Goal: Transaction & Acquisition: Purchase product/service

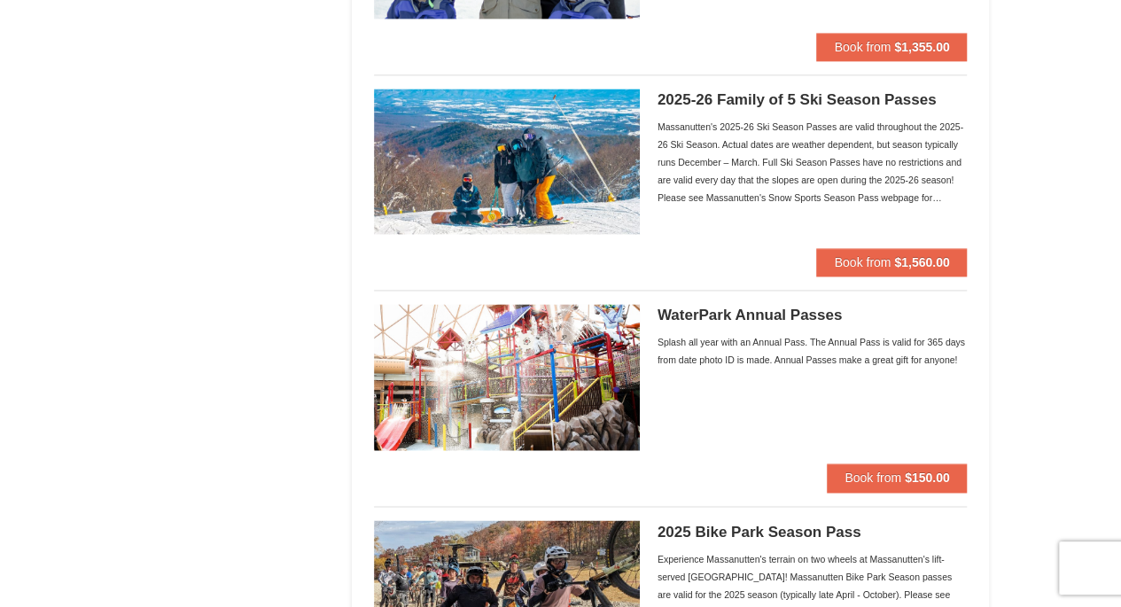
scroll to position [1205, 0]
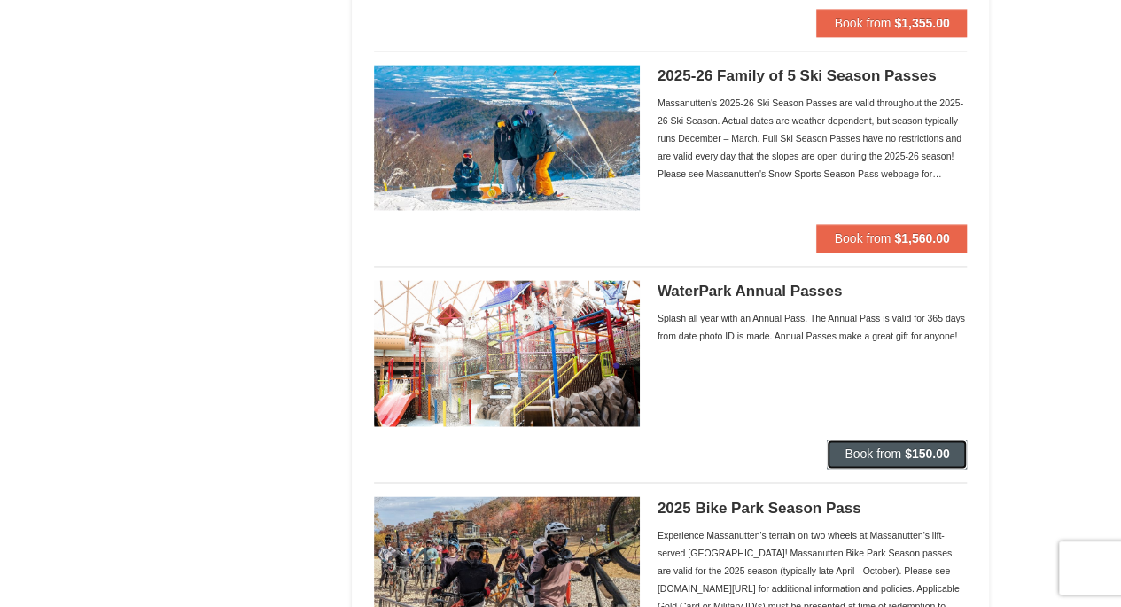
click at [888, 458] on span "Book from" at bounding box center [872, 454] width 57 height 14
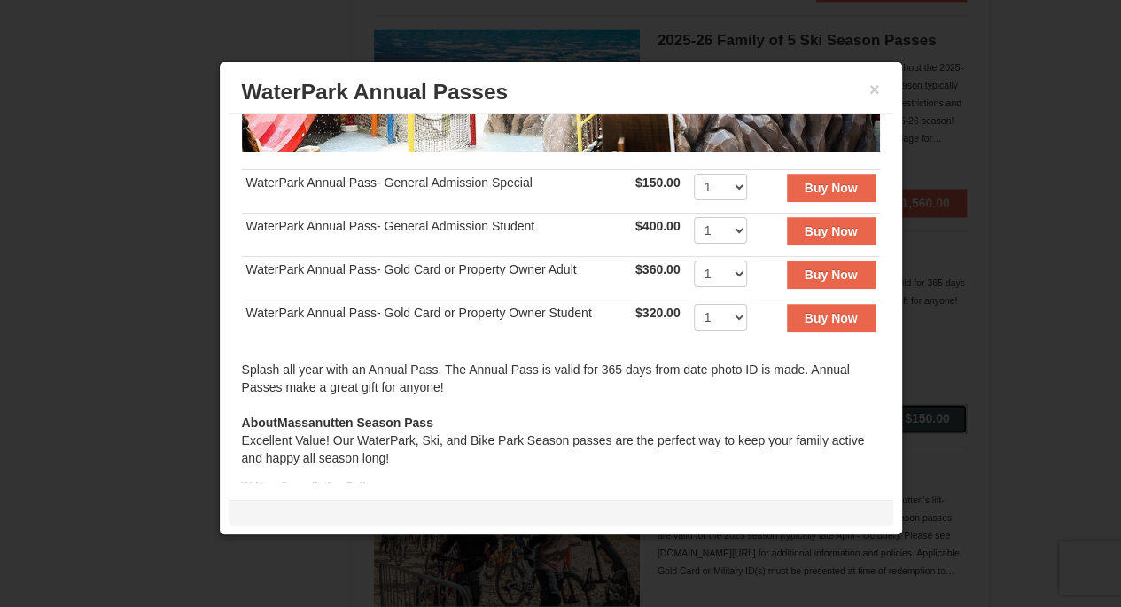
scroll to position [220, 0]
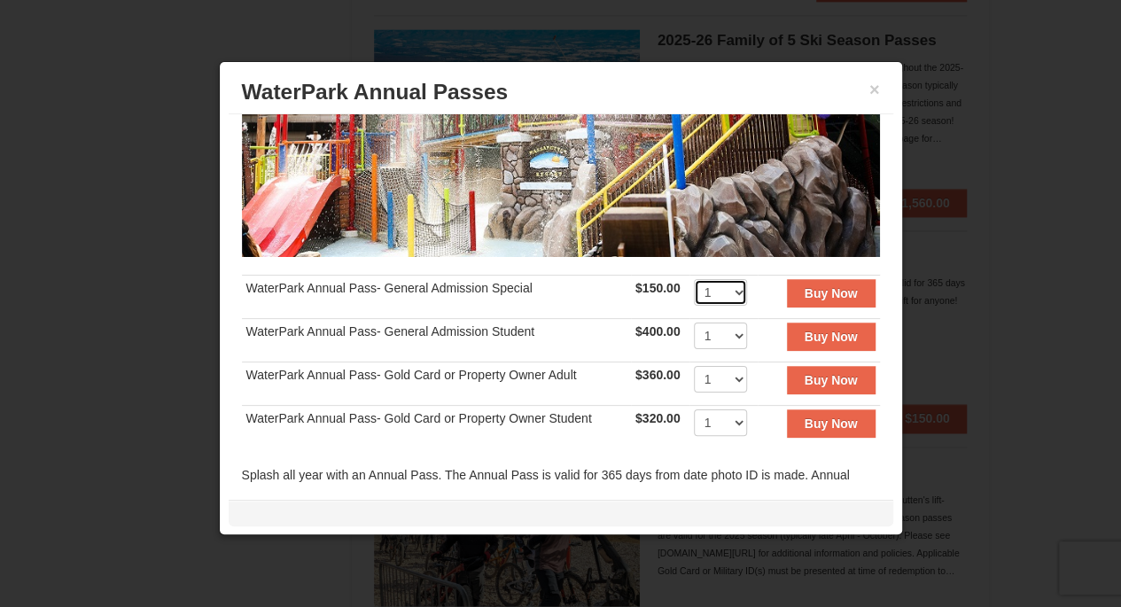
click at [718, 279] on select "1 2 3 4 5 6 7 8 9 10 11 12 13 14 15 16 17 18 19 20 21 22 23 24 25 26 27 28 29 3…" at bounding box center [720, 292] width 53 height 27
select select "3"
click at [694, 279] on select "1 2 3 4 5 6 7 8 9 10 11 12 13 14 15 16 17 18 19 20 21 22 23 24 25 26 27 28 29 3…" at bounding box center [720, 292] width 53 height 27
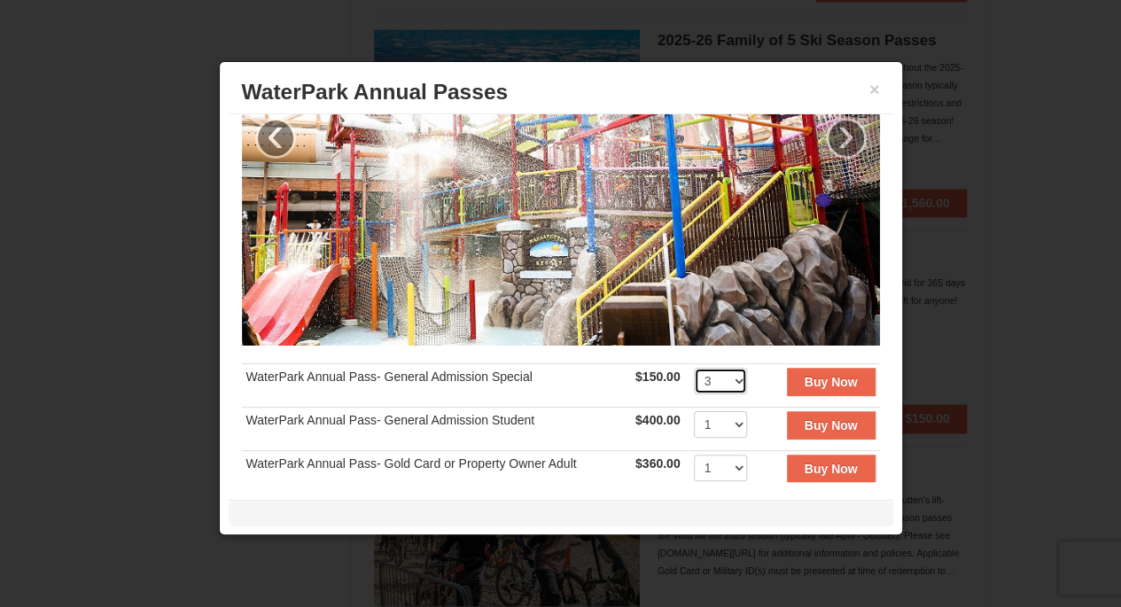
scroll to position [128, 0]
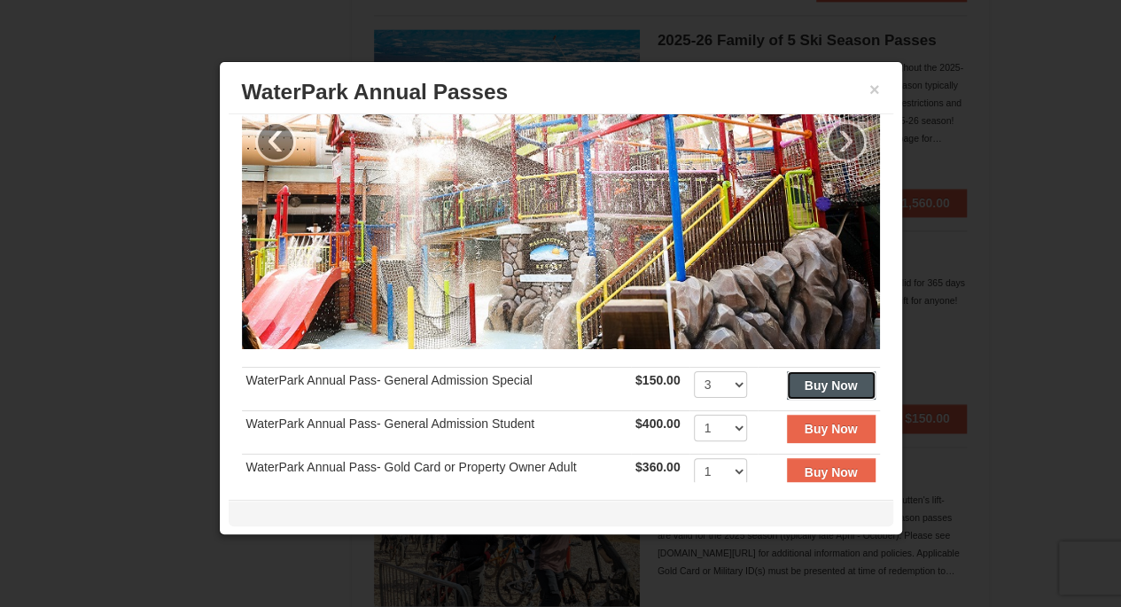
click at [838, 371] on button "Buy Now" at bounding box center [831, 385] width 89 height 28
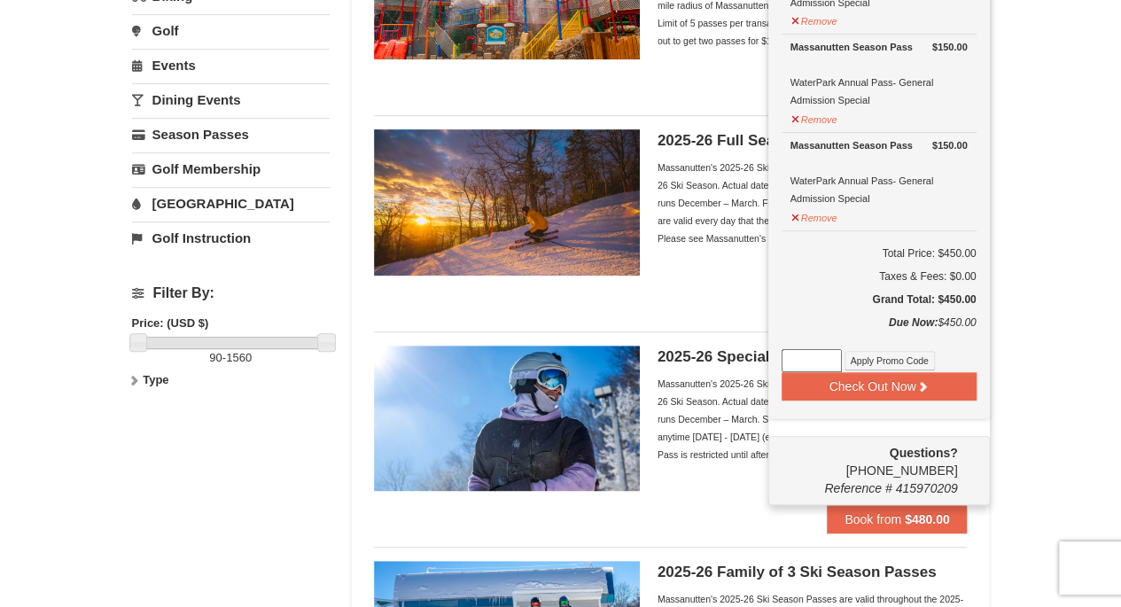
scroll to position [280, 0]
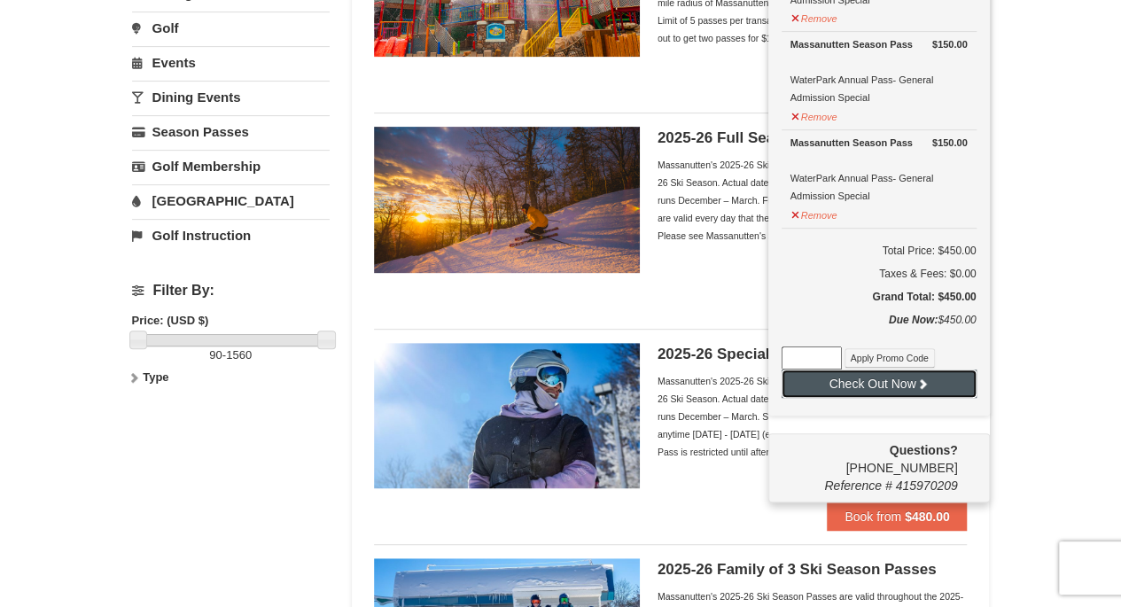
click at [858, 388] on button "Check Out Now" at bounding box center [878, 383] width 195 height 28
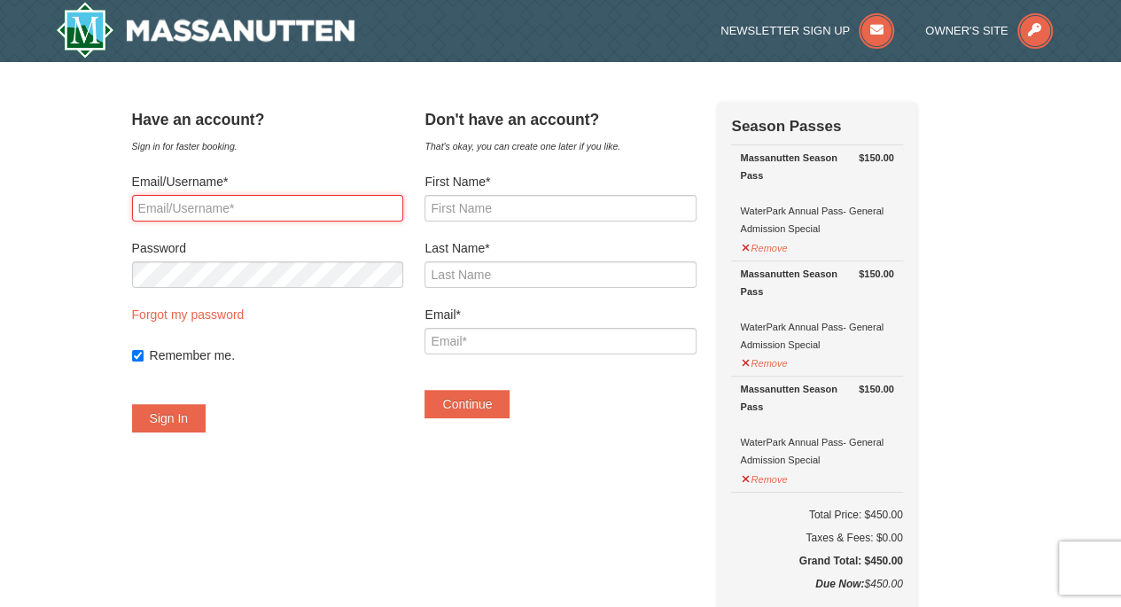
click at [230, 214] on input "Email/Username*" at bounding box center [267, 208] width 271 height 27
click at [161, 203] on input "Email/Username*" at bounding box center [267, 208] width 271 height 27
type input "alterndog@gmail.com"
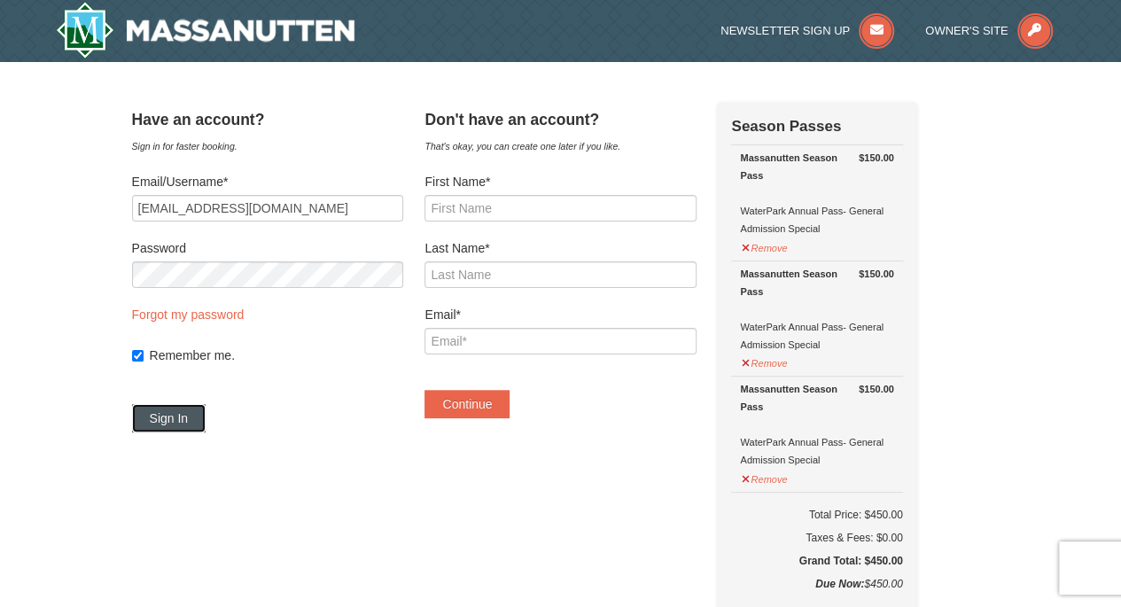
click at [191, 417] on button "Sign In" at bounding box center [169, 418] width 74 height 28
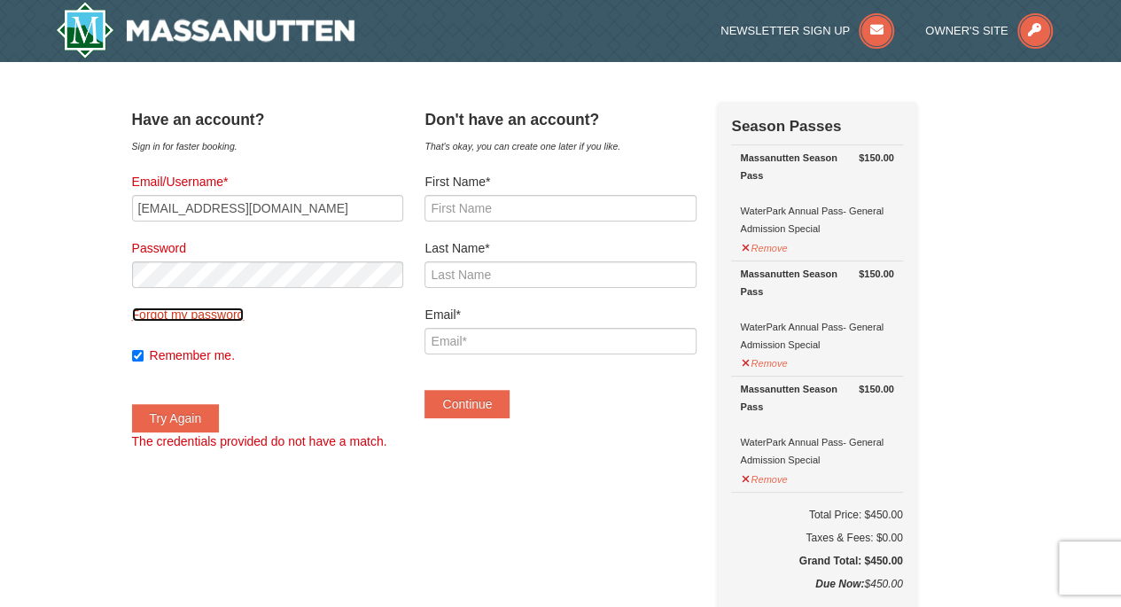
click at [241, 312] on link "Forgot my password" at bounding box center [188, 314] width 113 height 14
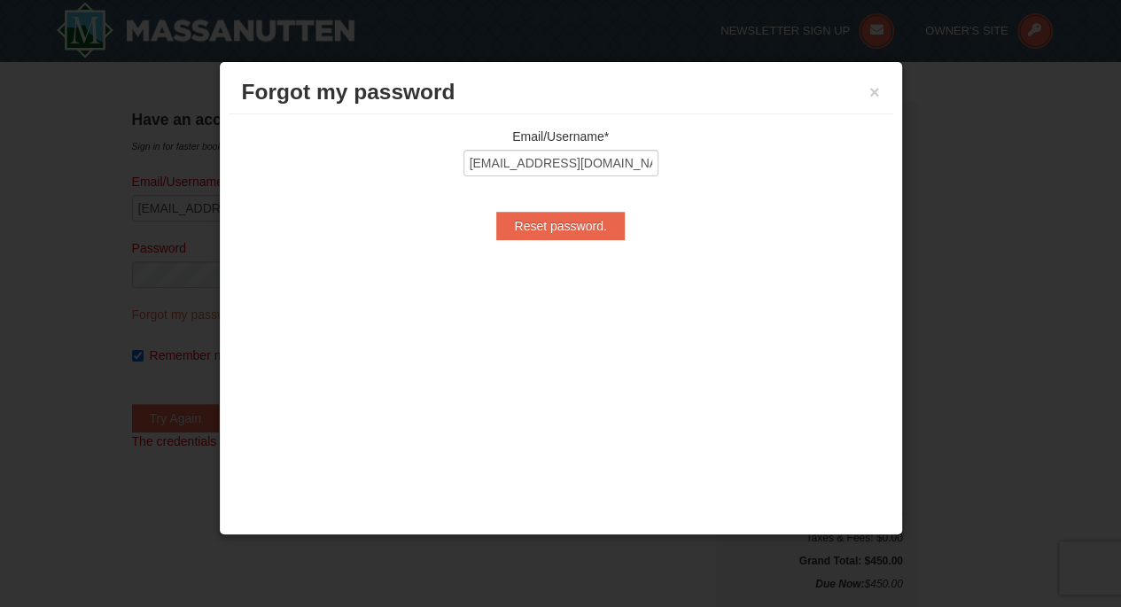
click at [546, 240] on div "Email/Username* alterndog@gmail.com Reset password. Username Temporary Password…" at bounding box center [561, 183] width 664 height 139
click at [549, 227] on input "Reset password." at bounding box center [560, 226] width 128 height 28
type input "Processing..."
type input "alterndog@gmail.com"
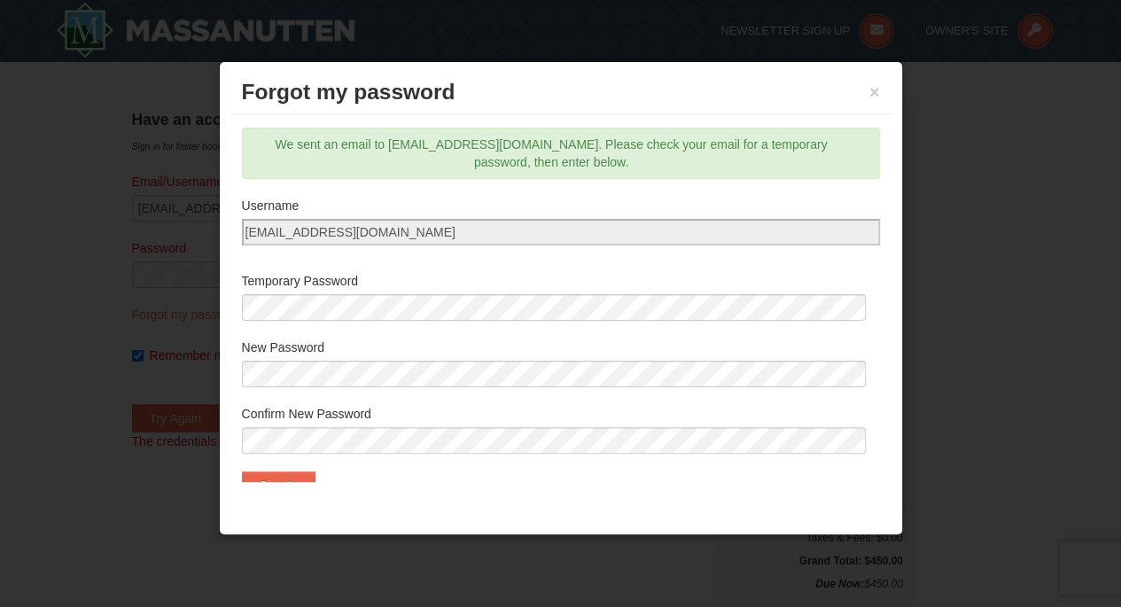
click at [409, 343] on label "New Password" at bounding box center [561, 347] width 638 height 18
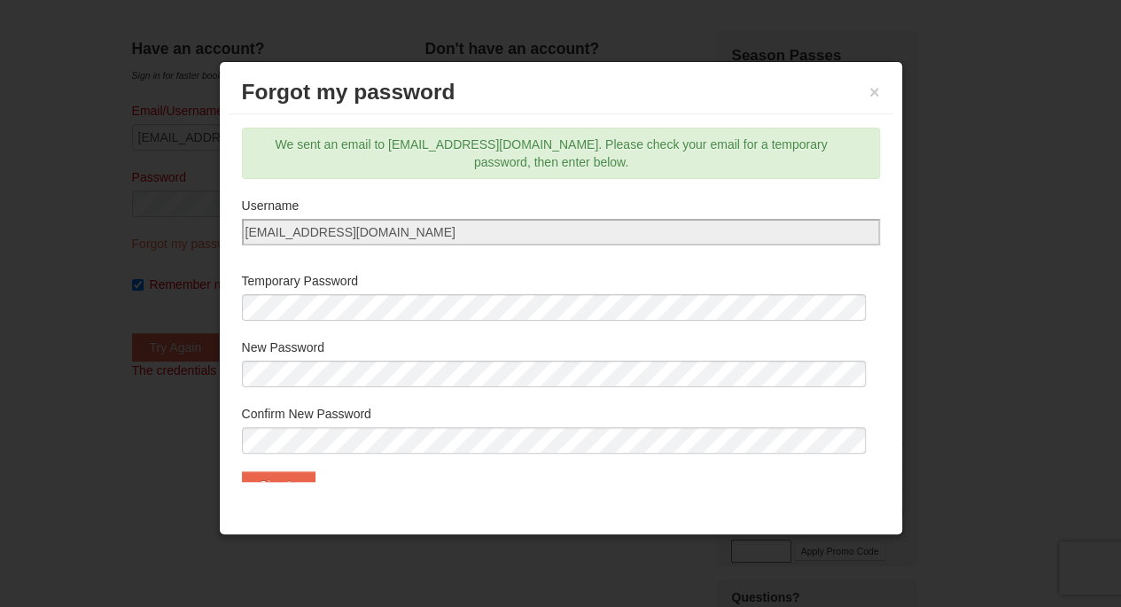
drag, startPoint x: 878, startPoint y: 361, endPoint x: 880, endPoint y: 376, distance: 14.3
click at [880, 376] on div "Email/Username* alterndog@gmail.com Reset password. We sent an email to alternd…" at bounding box center [561, 298] width 664 height 368
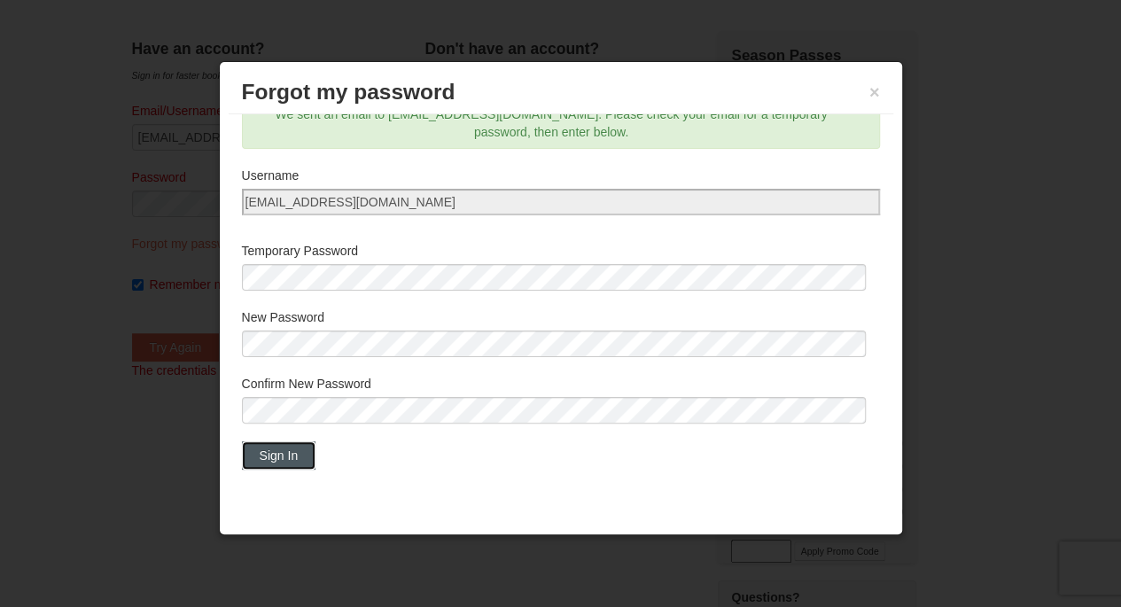
click at [278, 453] on button "Sign In" at bounding box center [279, 455] width 74 height 28
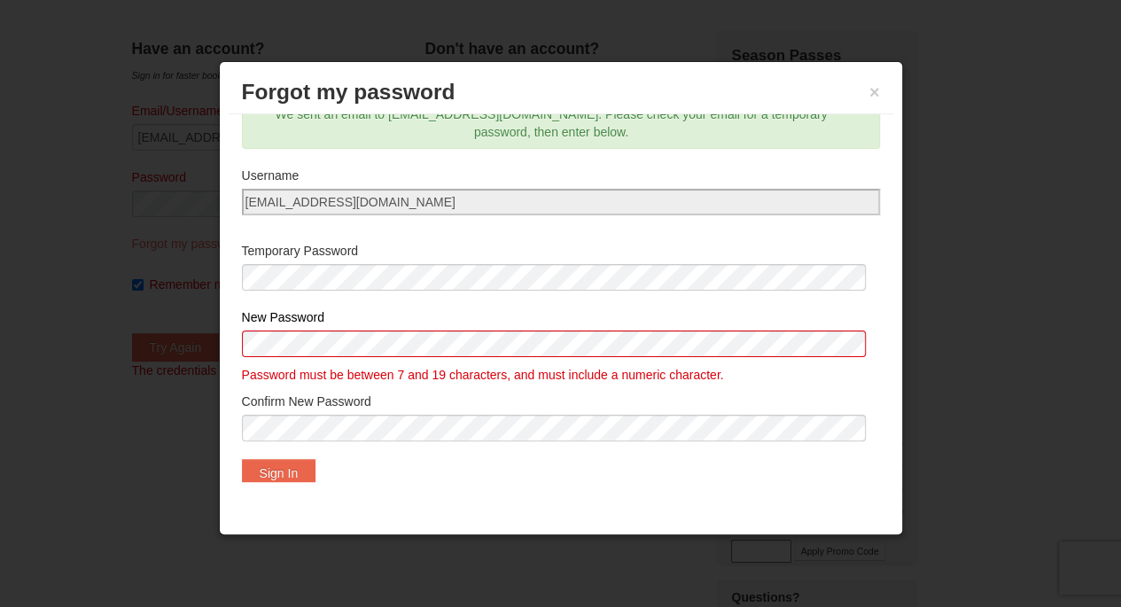
click at [575, 380] on div "New Password Password must be between 7 and 19 characters, and must include a n…" at bounding box center [561, 345] width 638 height 75
click at [287, 462] on button "Sign In" at bounding box center [279, 473] width 74 height 28
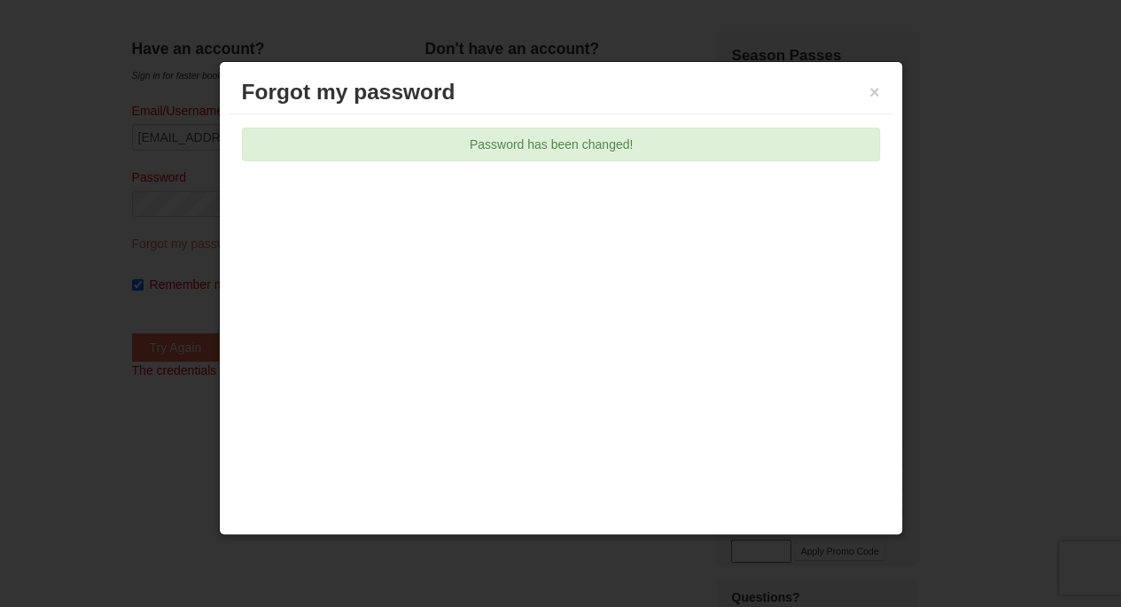
scroll to position [0, 0]
click at [62, 186] on div at bounding box center [560, 303] width 1121 height 607
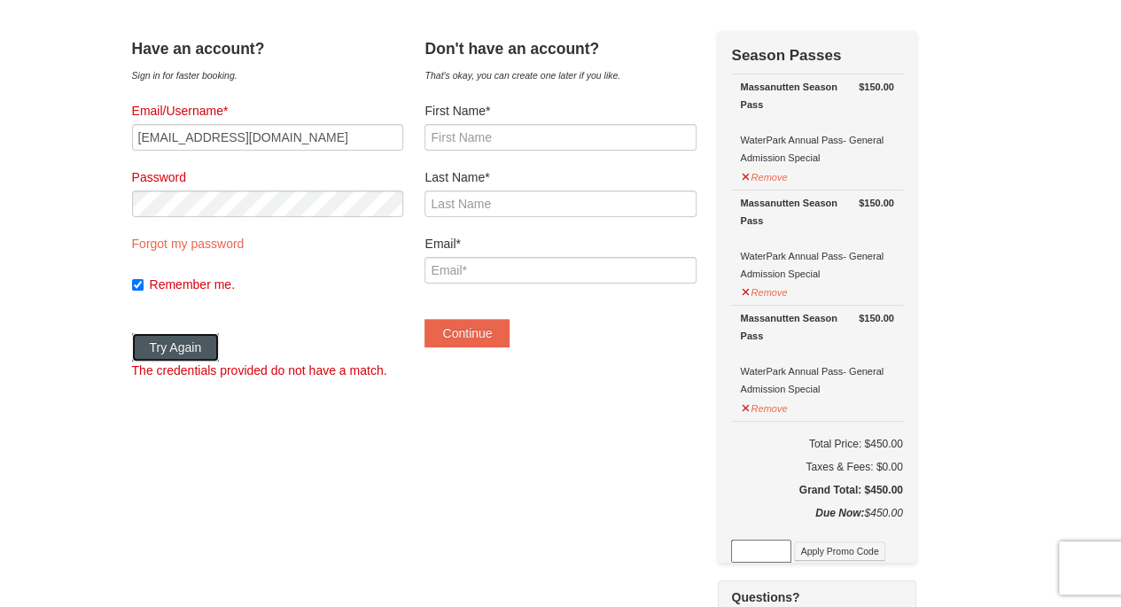
click at [190, 344] on button "Try Again" at bounding box center [176, 347] width 88 height 28
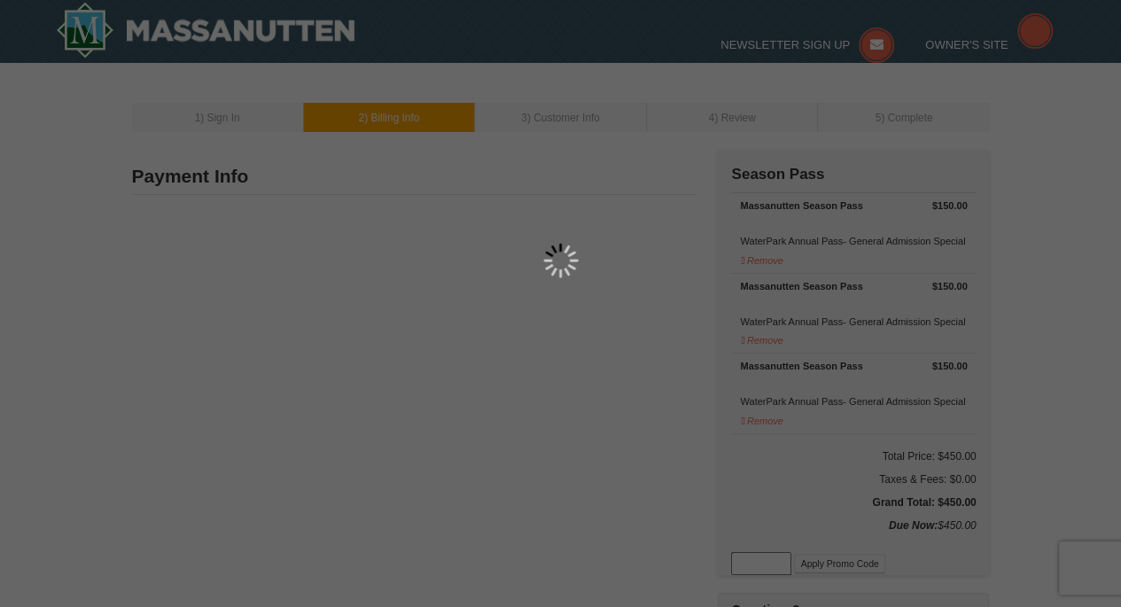
select select "9"
type input "99 Middlebrook Street"
type input "Harrisonburg"
type input "22801"
type input "571"
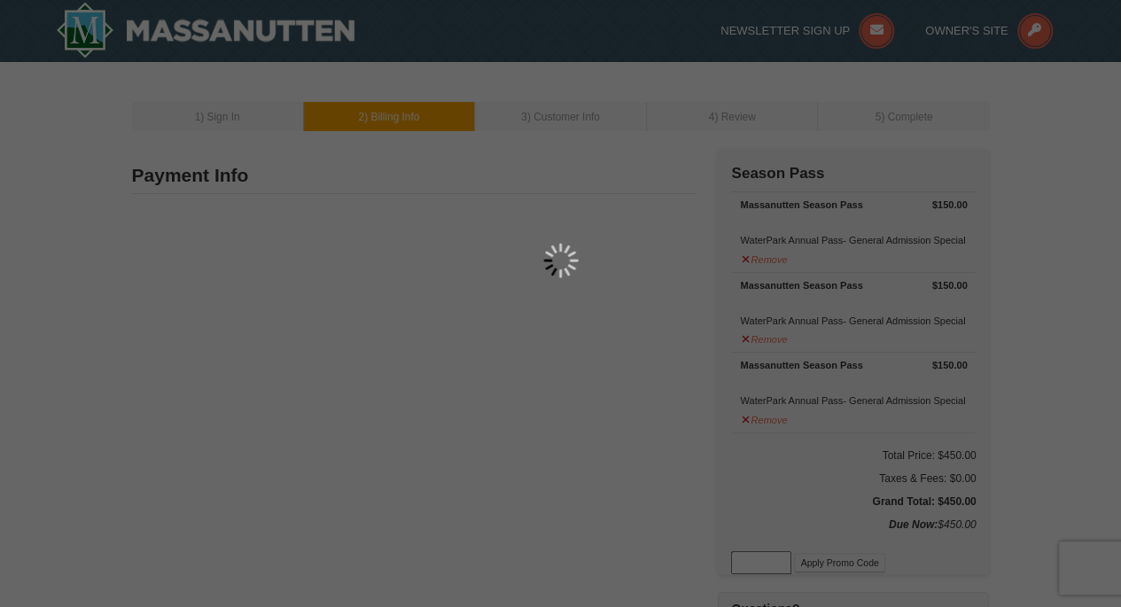
type input "345"
type input "8552"
type input "alterndog@gmail.com"
select select "VA"
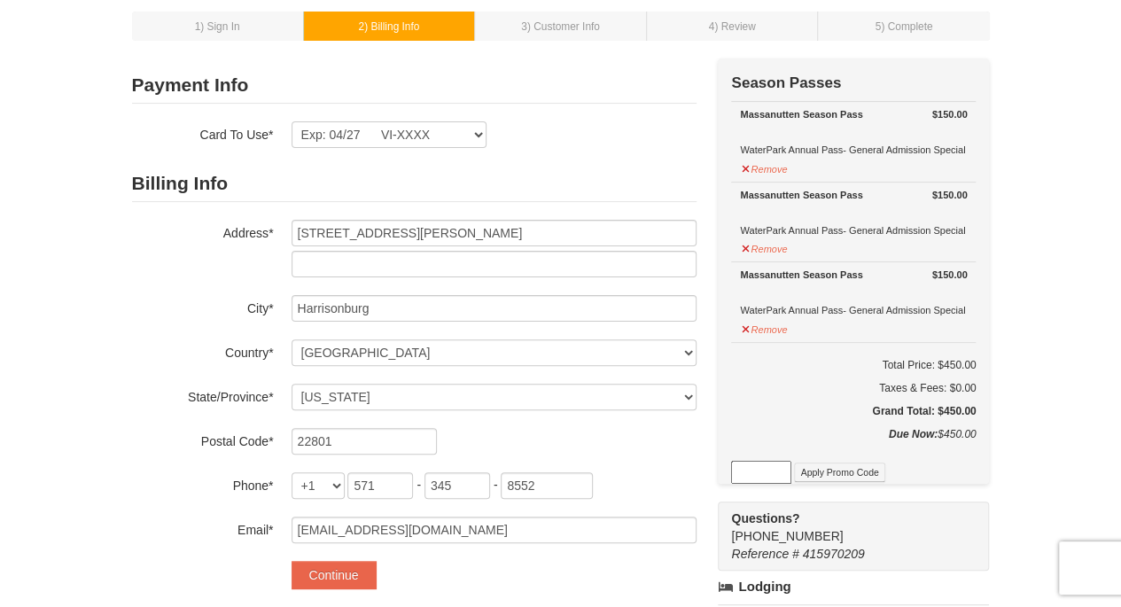
scroll to position [86, 0]
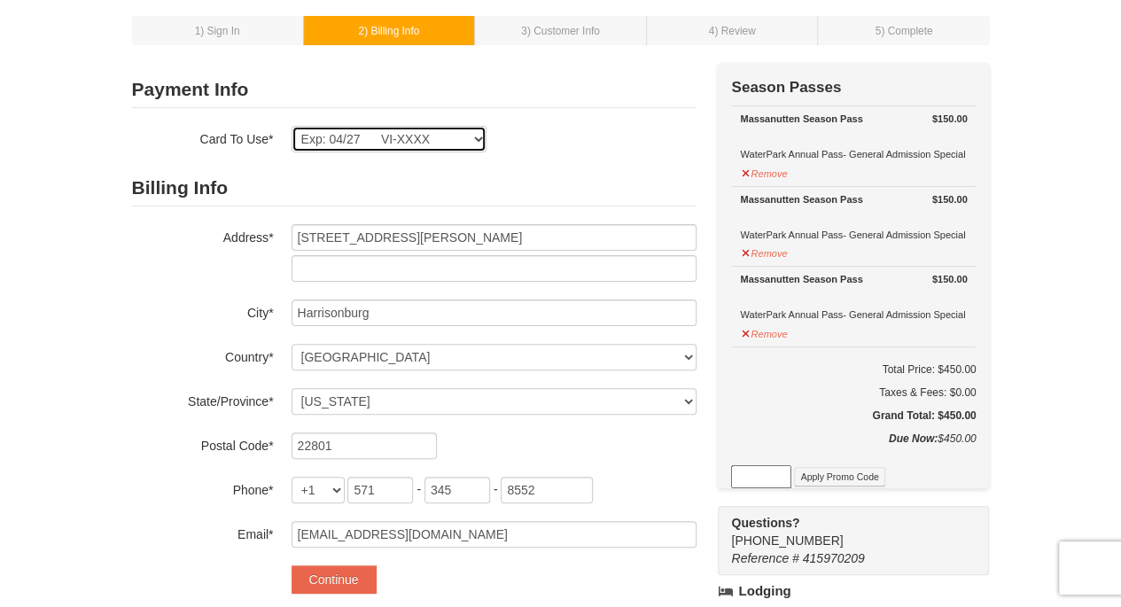
click at [453, 143] on select "Exp: 04/27 VI-XXXX New Card" at bounding box center [388, 139] width 195 height 27
select select
click at [291, 126] on select "Exp: 04/27 VI-XXXX New Card" at bounding box center [388, 139] width 195 height 27
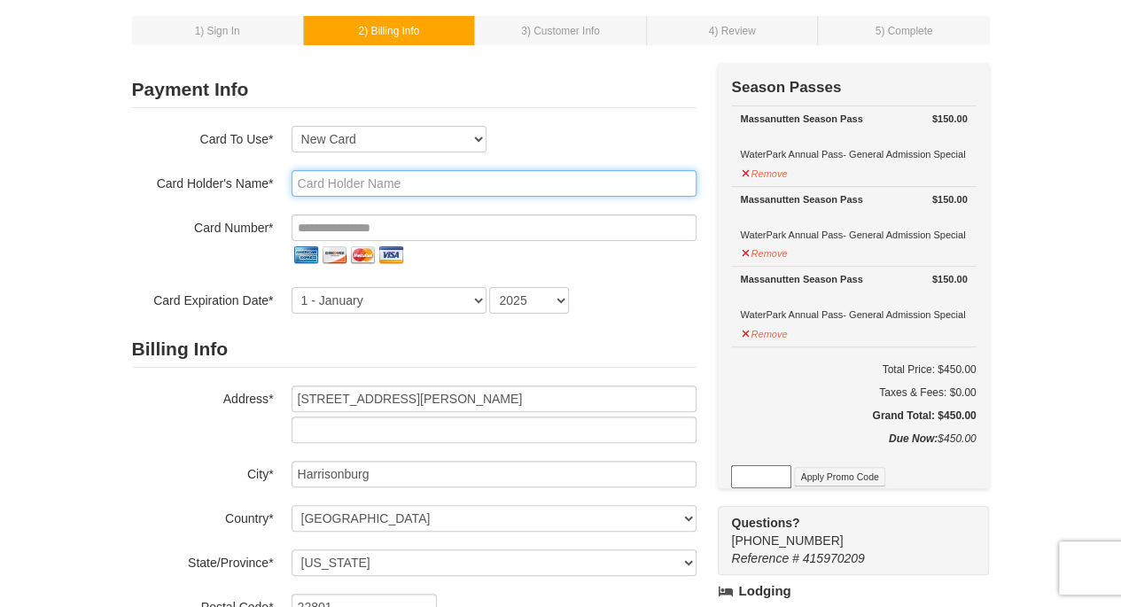
click at [326, 185] on input "text" at bounding box center [493, 183] width 405 height 27
type input "[PERSON_NAME]"
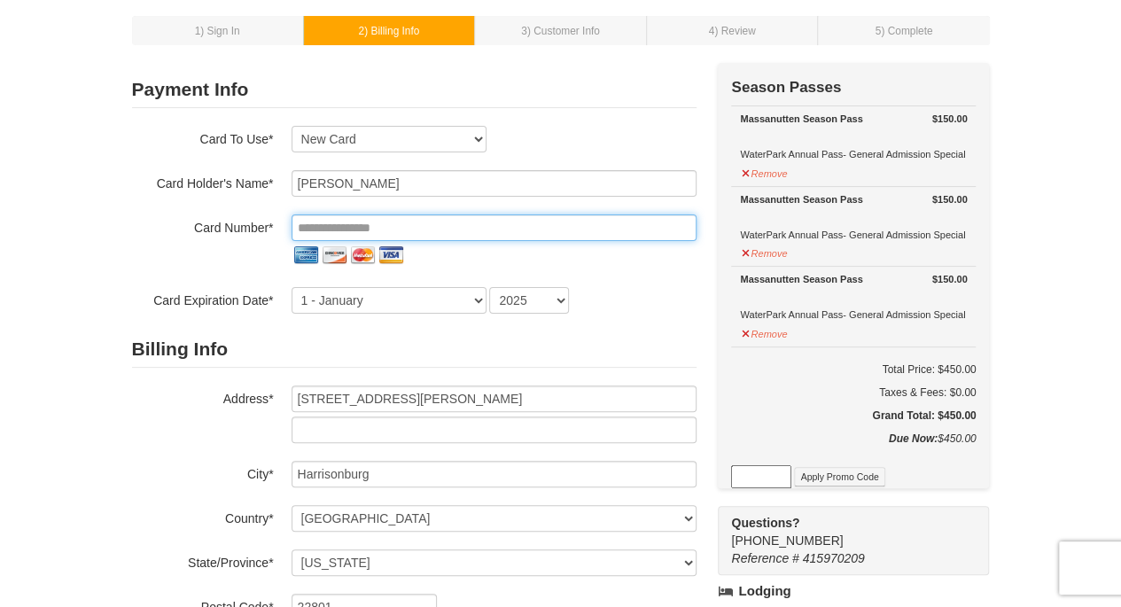
type input "**********"
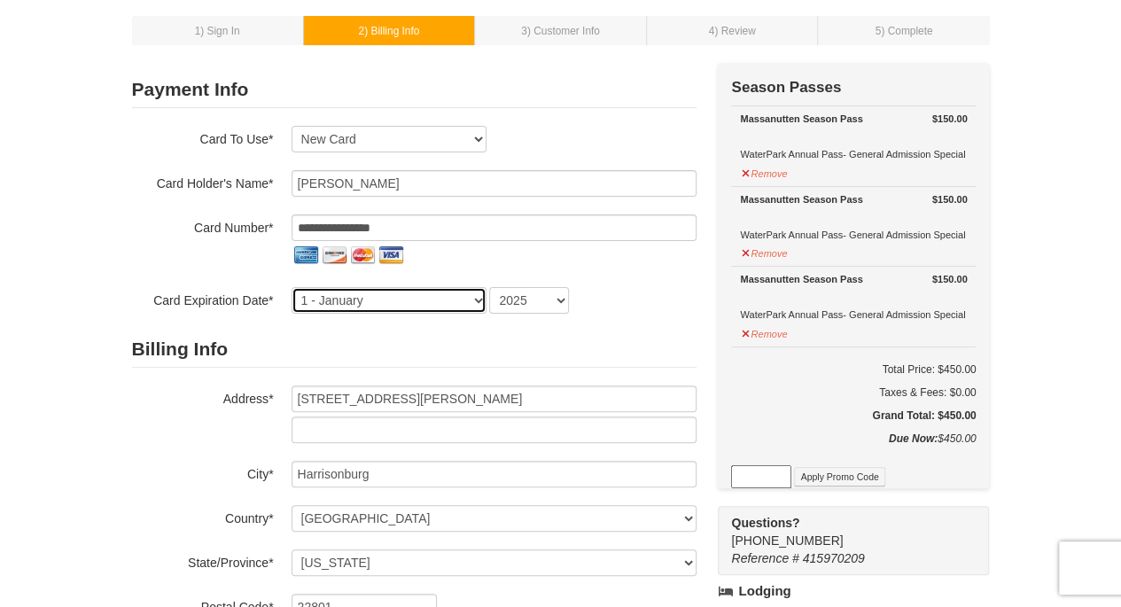
select select "8"
select select "2026"
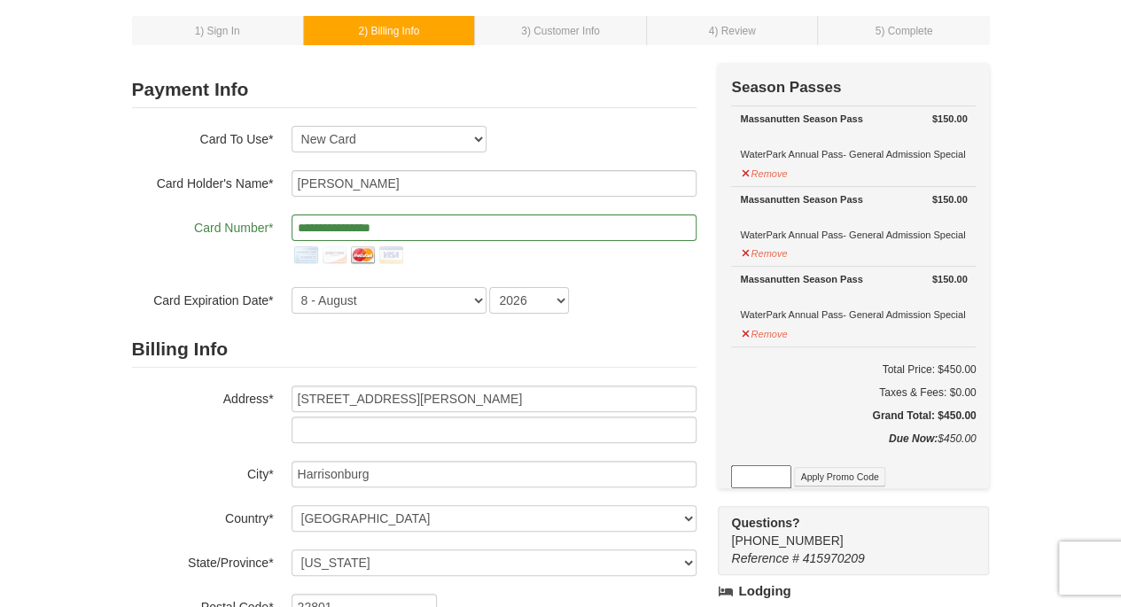
click at [31, 174] on div "1 ) Sign In 2 ) Billing Info 3 ) Customer Info ) Review ×" at bounding box center [560, 510] width 1121 height 1068
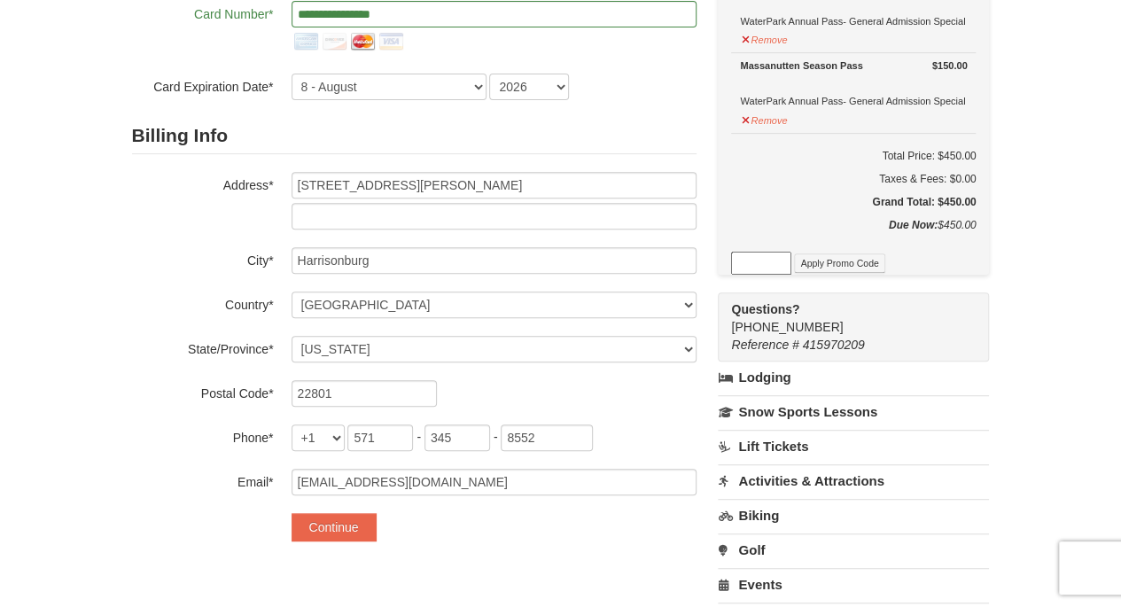
scroll to position [334, 0]
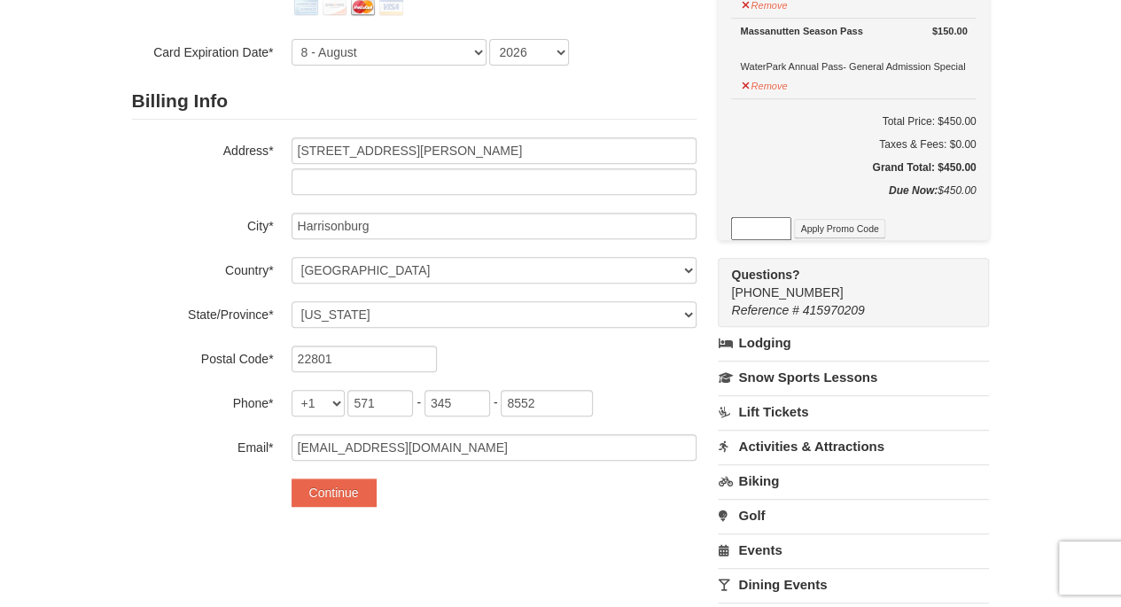
click at [112, 250] on div "1 ) Sign In 2 ) Billing Info 3 ) Customer Info ) Review ×" at bounding box center [560, 262] width 1121 height 1068
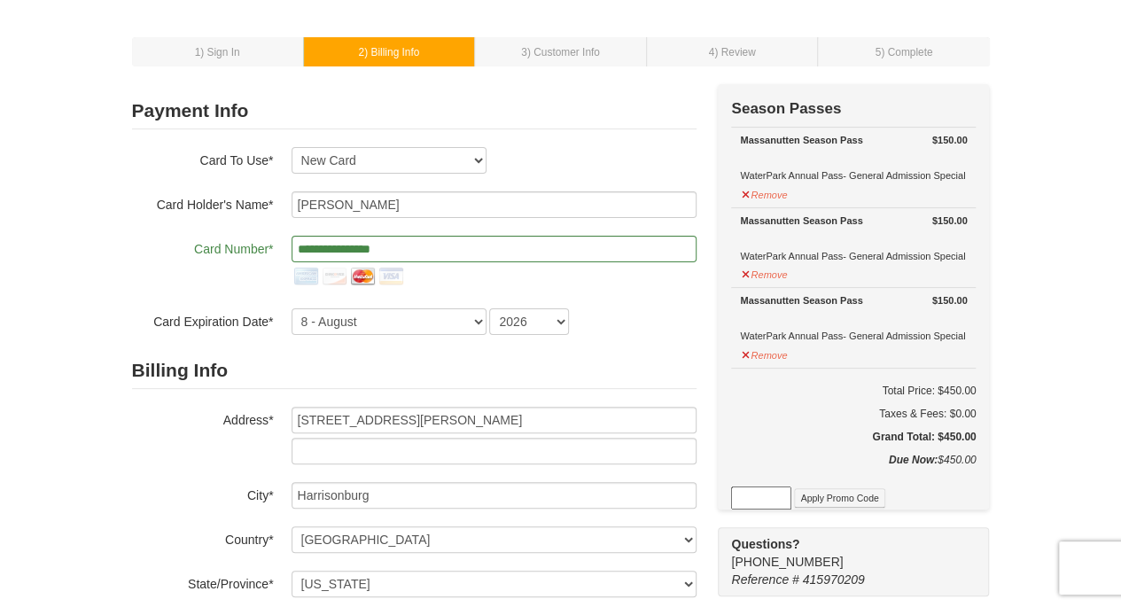
scroll to position [55, 0]
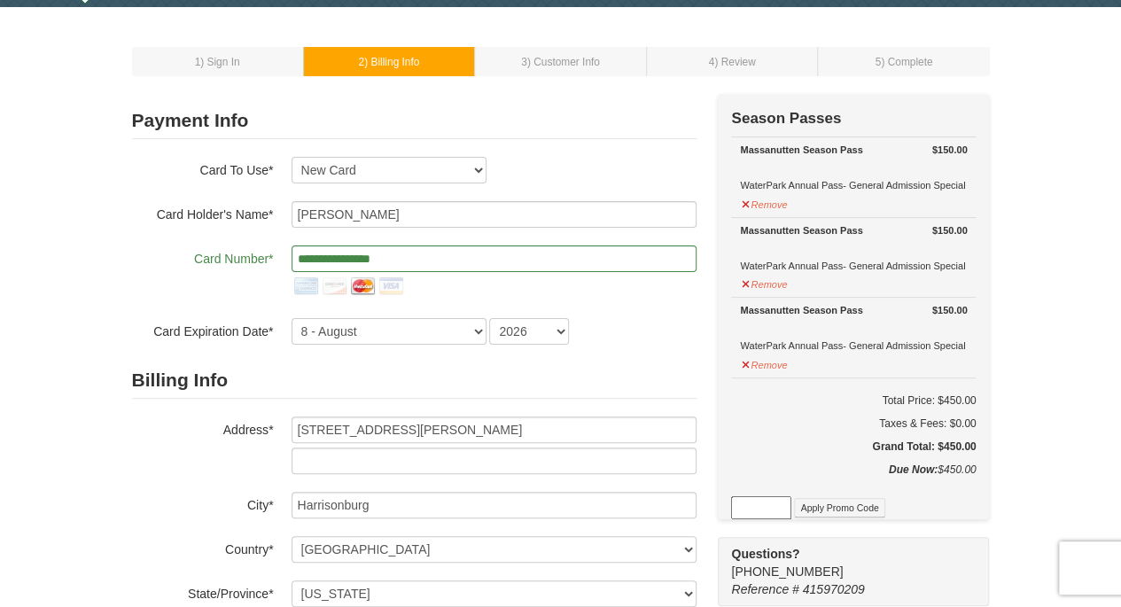
click at [44, 182] on div "1 ) Sign In 2 ) Billing Info 3 ) Customer Info ) Review ×" at bounding box center [560, 541] width 1121 height 1068
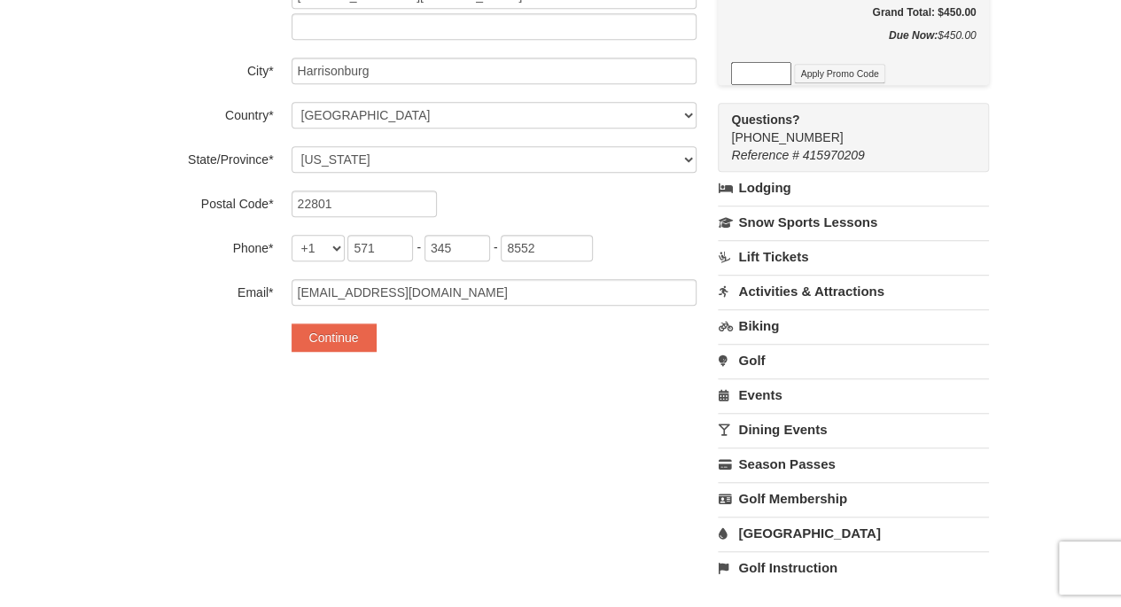
scroll to position [602, 0]
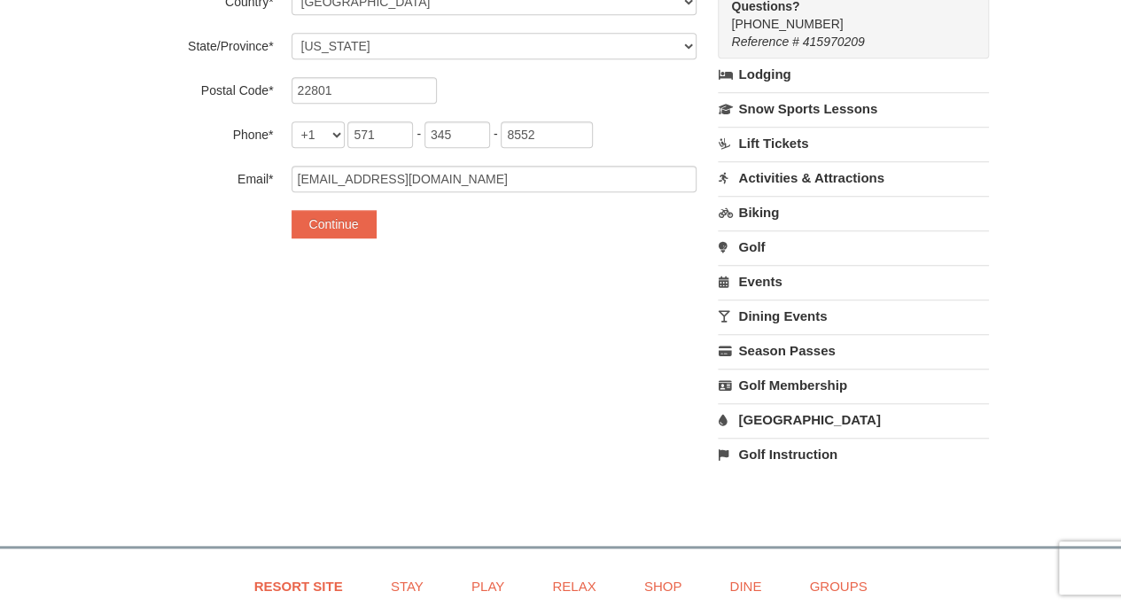
click at [332, 226] on button "Continue" at bounding box center [333, 224] width 85 height 28
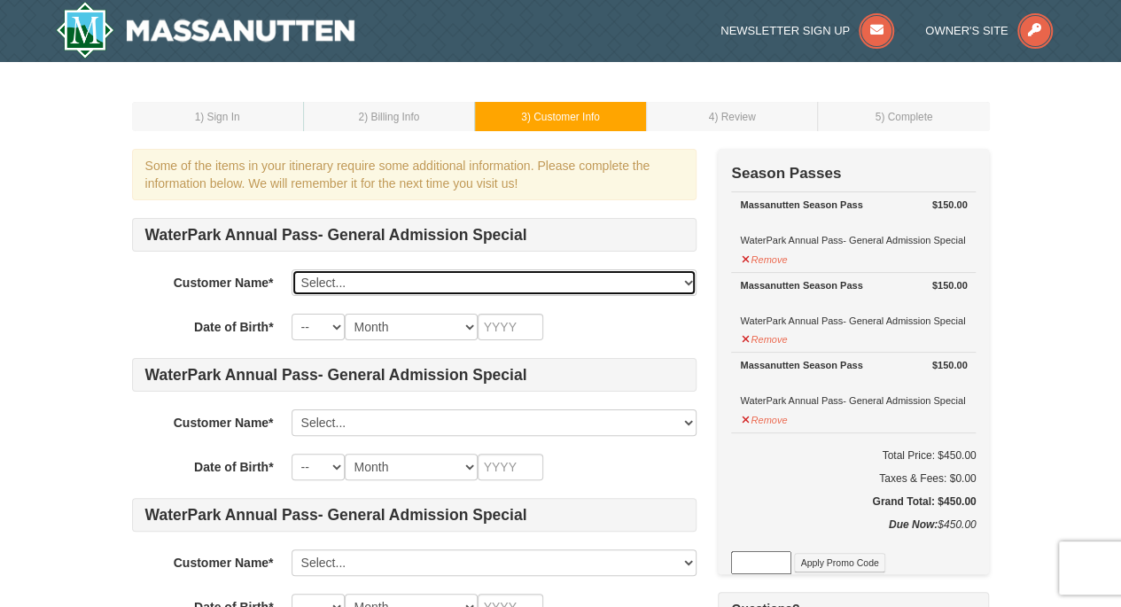
click at [333, 277] on select "Select... [PERSON_NAME] [PERSON_NAME] Camden [PERSON_NAME] Add New..." at bounding box center [493, 282] width 405 height 27
select select "22925363"
click at [291, 269] on select "Select... [PERSON_NAME] [PERSON_NAME] Camden [PERSON_NAME] Add New..." at bounding box center [493, 282] width 405 height 27
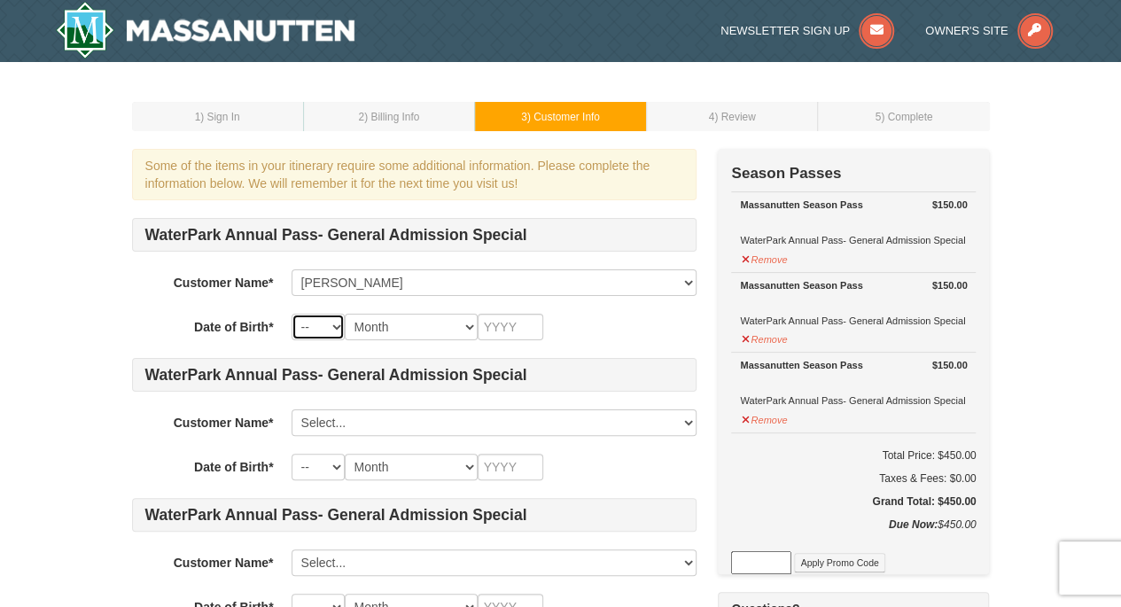
click at [322, 330] on select "-- 01 02 03 04 05 06 07 08 09 10 11 12 13 14 15 16 17 18 19 20 21 22 23 24 25 2…" at bounding box center [317, 327] width 53 height 27
select select "02"
click at [291, 314] on select "-- 01 02 03 04 05 06 07 08 09 10 11 12 13 14 15 16 17 18 19 20 21 22 23 24 25 2…" at bounding box center [317, 327] width 53 height 27
click at [406, 338] on select "Month January February March April May June July August September October Novem…" at bounding box center [411, 327] width 133 height 27
select select "02"
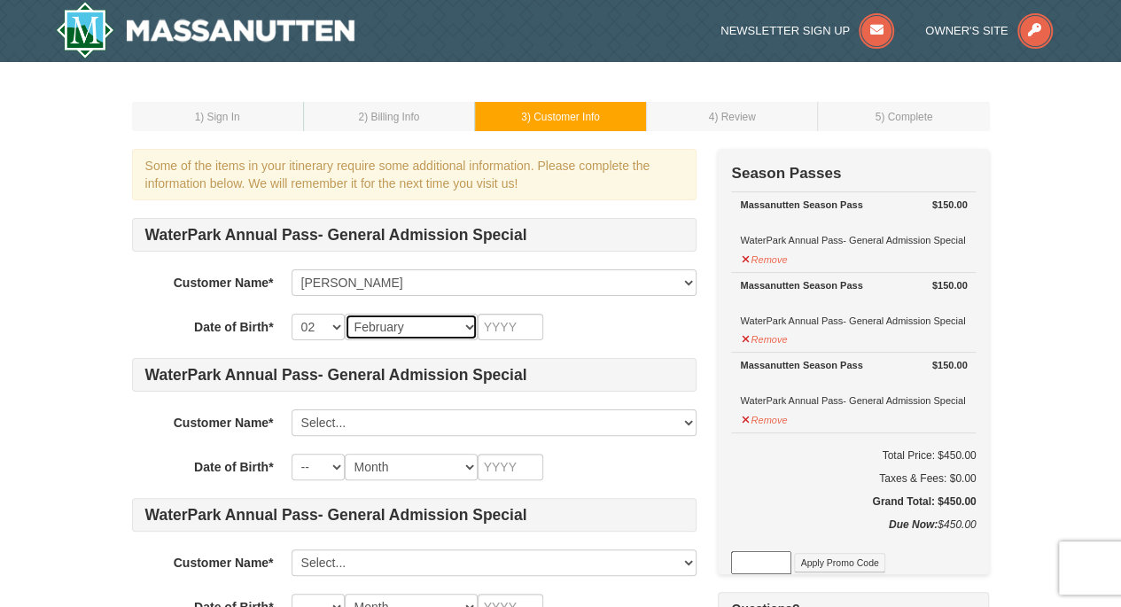
click at [345, 314] on select "Month January February March April May June July August September October Novem…" at bounding box center [411, 327] width 133 height 27
click at [502, 323] on input "text" at bounding box center [511, 327] width 66 height 27
type input "1987"
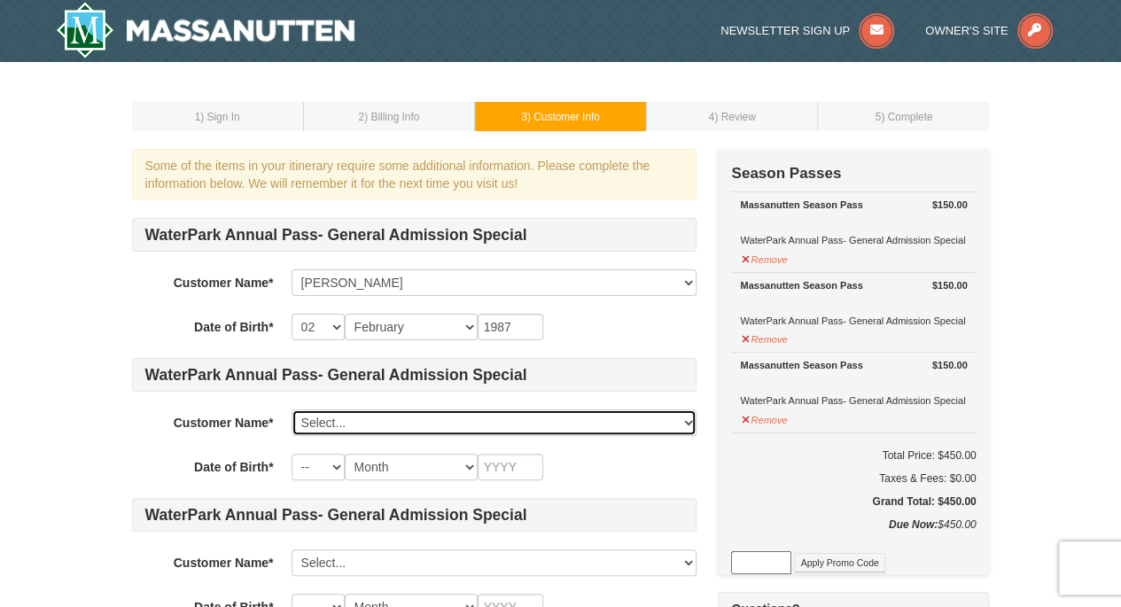
select select "22925363"
select select "02"
type input "1987"
select select "22925397"
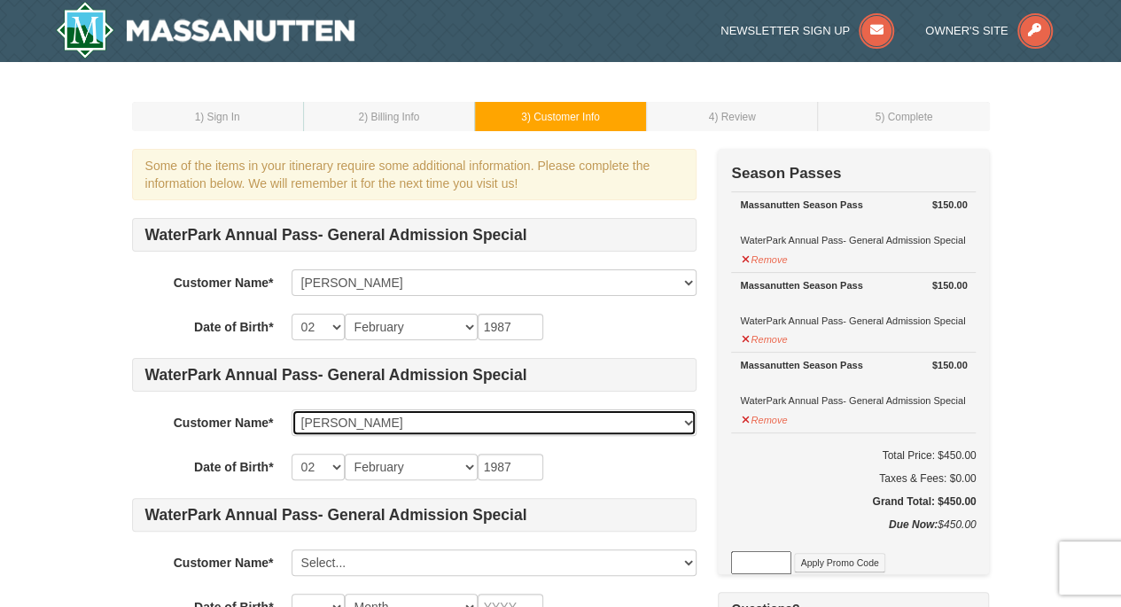
select select "08"
select select "11"
type input "2018"
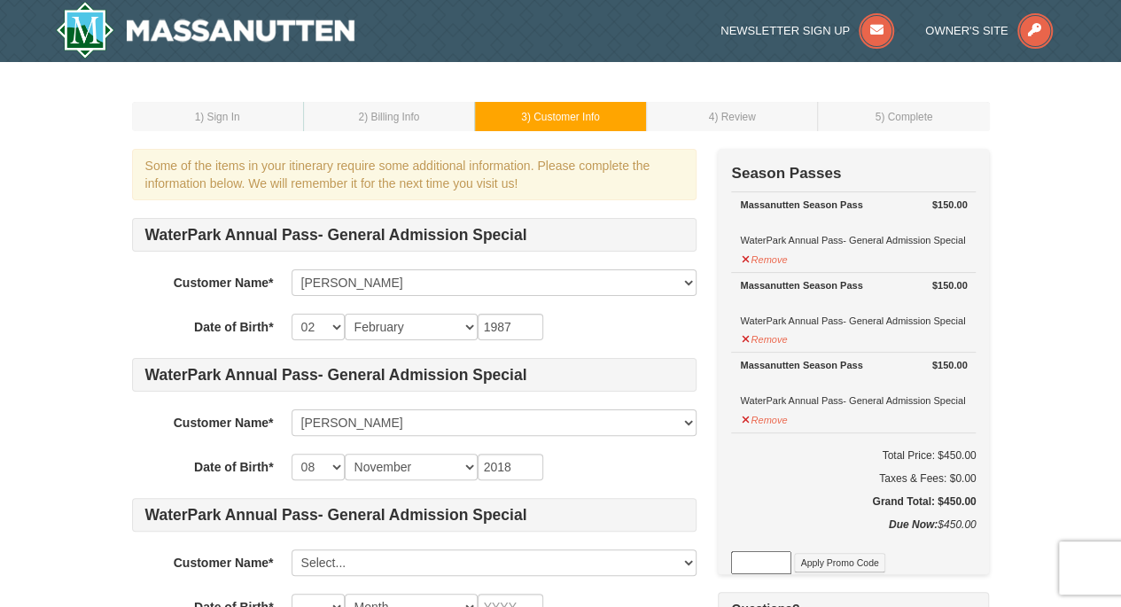
click at [114, 347] on div "1 ) Sign In 2 ) Billing Info 3 ) Customer Info ) Review ) Complete ×" at bounding box center [560, 393] width 893 height 626
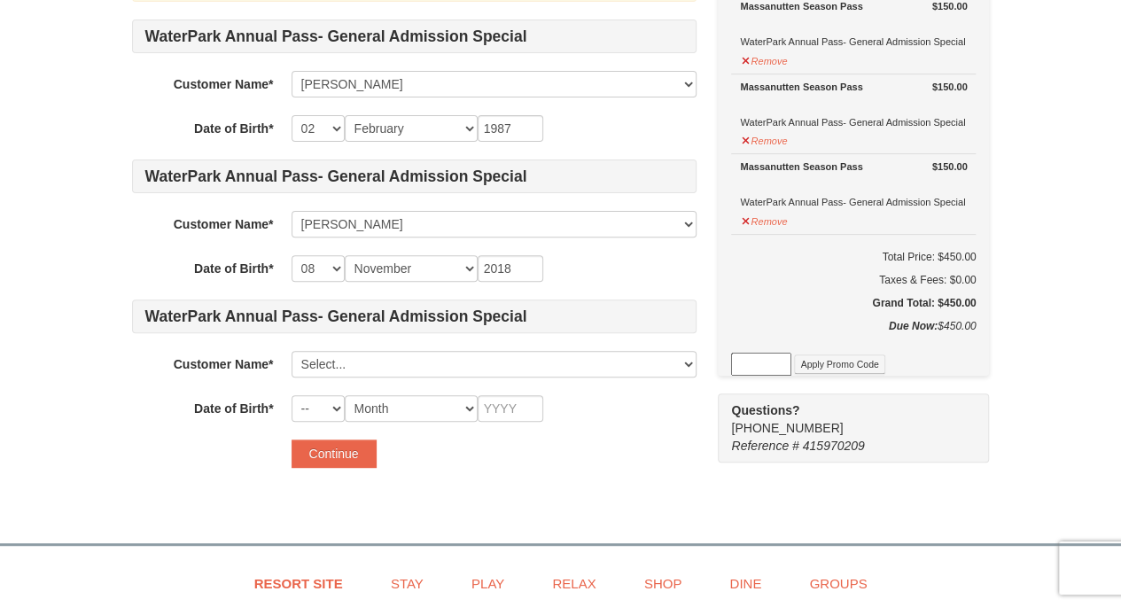
scroll to position [213, 0]
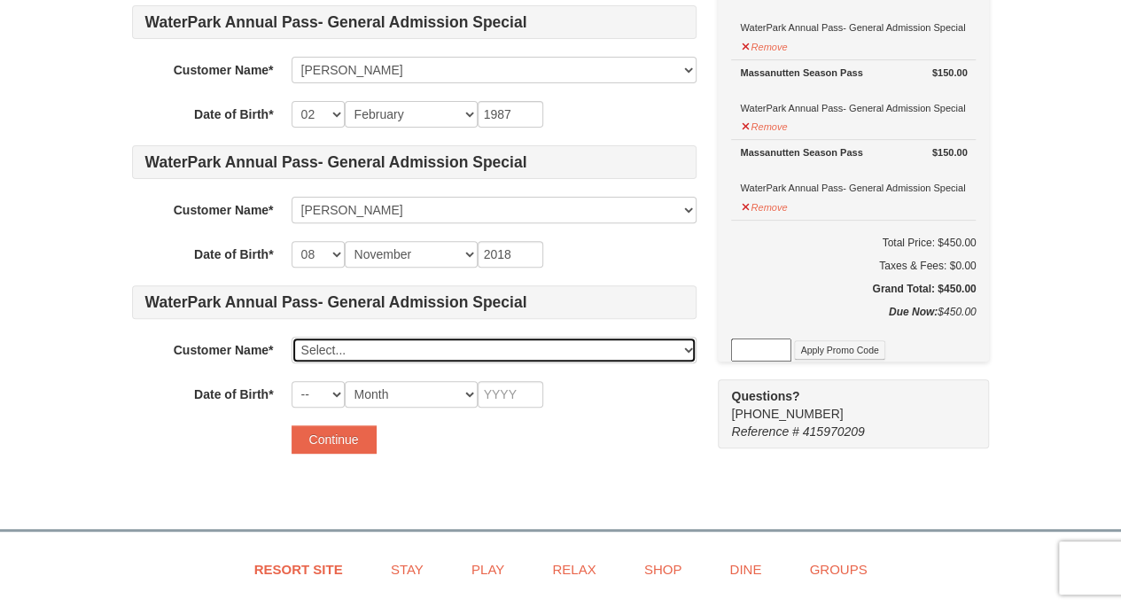
click at [307, 352] on select "Select... Paul Frankel Paul Frankel Camden Frankel Add New..." at bounding box center [493, 350] width 405 height 27
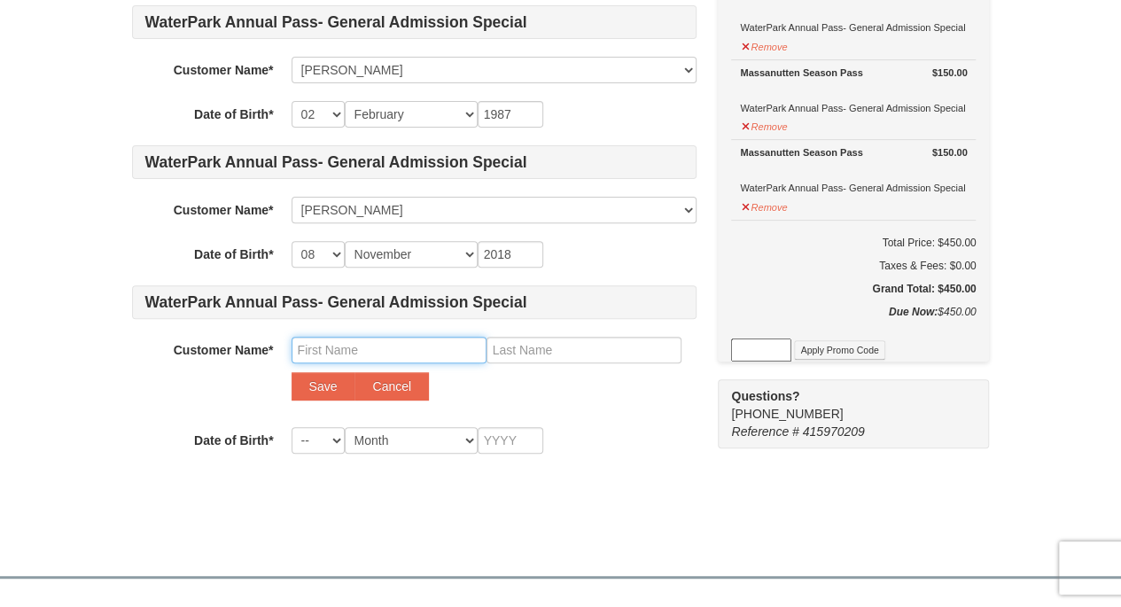
click at [328, 356] on input "text" at bounding box center [388, 350] width 195 height 27
drag, startPoint x: 342, startPoint y: 345, endPoint x: 473, endPoint y: 357, distance: 131.7
click at [473, 357] on input "Carolyn Schubert" at bounding box center [388, 350] width 195 height 27
type input "Carolyn"
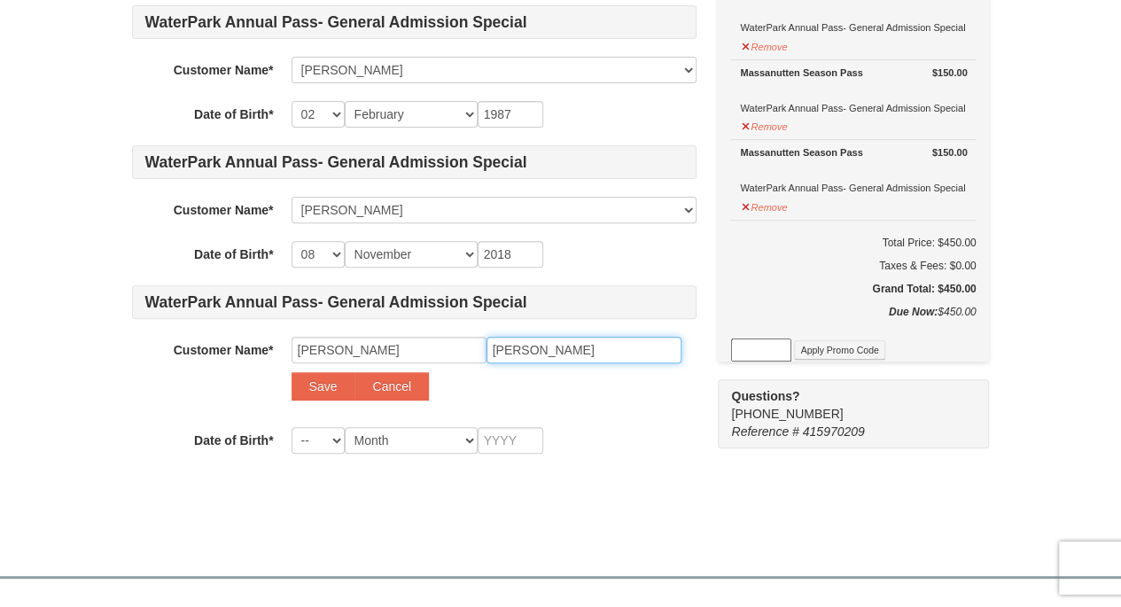
type input "Schubert"
click at [307, 383] on button "Save" at bounding box center [323, 386] width 64 height 28
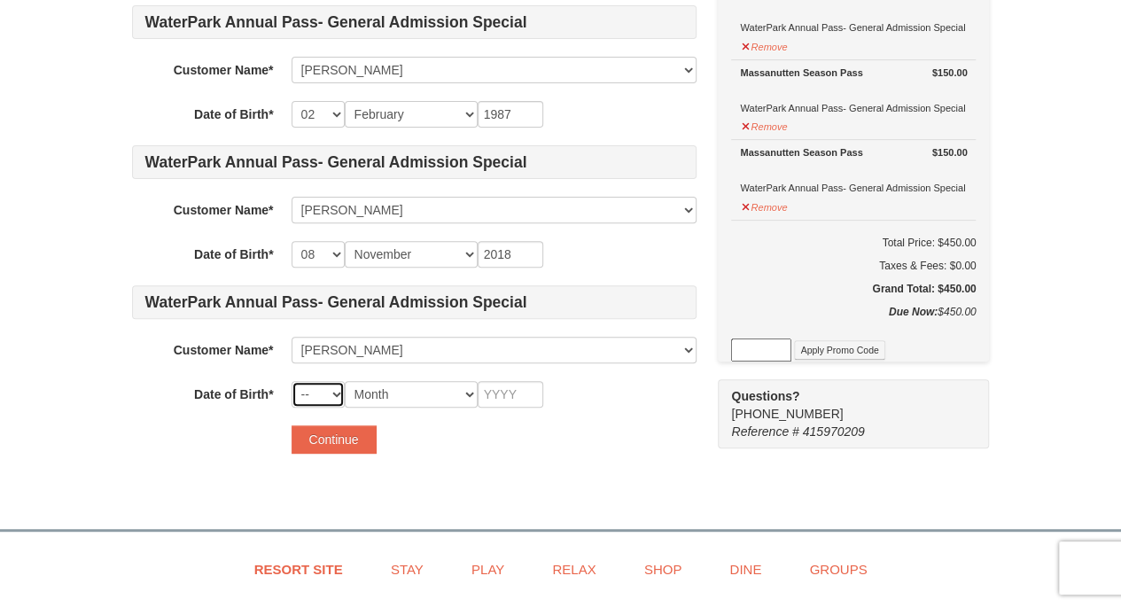
click at [301, 395] on select "-- 01 02 03 04 05 06 07 08 09 10 11 12 13 14 15 16 17 18 19 20 21 22 23 24 25 2…" at bounding box center [317, 394] width 53 height 27
select select "03"
click at [291, 381] on select "-- 01 02 03 04 05 06 07 08 09 10 11 12 13 14 15 16 17 18 19 20 21 22 23 24 25 2…" at bounding box center [317, 394] width 53 height 27
click at [416, 386] on select "Month January February March April May June July August September October Novem…" at bounding box center [411, 394] width 133 height 27
select select "12"
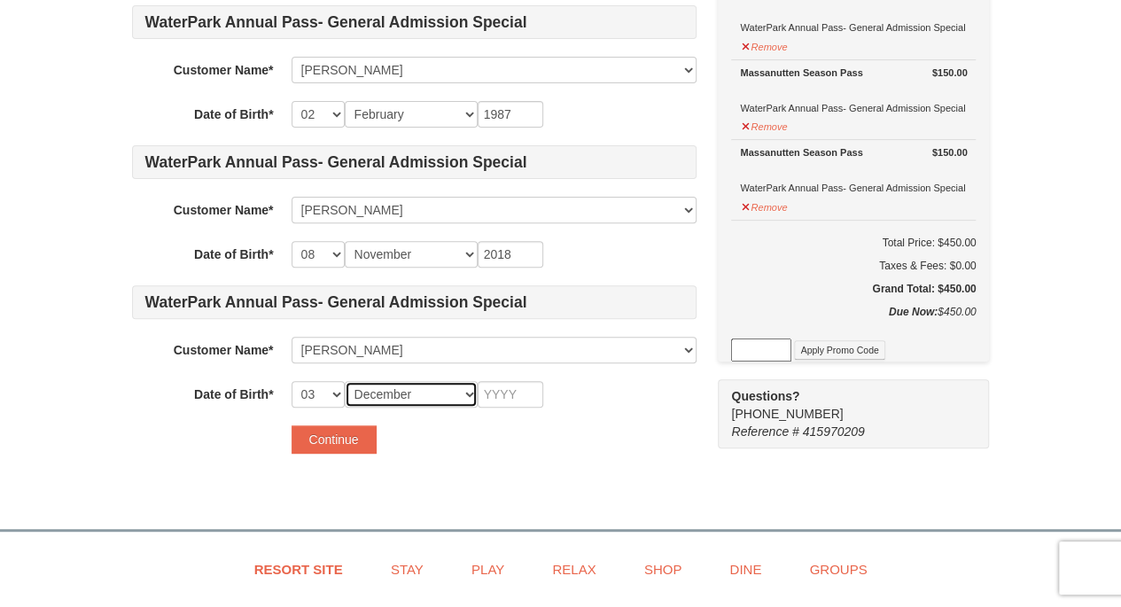
click at [345, 381] on select "Month January February March April May June July August September October Novem…" at bounding box center [411, 394] width 133 height 27
click at [537, 390] on input "text" at bounding box center [511, 394] width 66 height 27
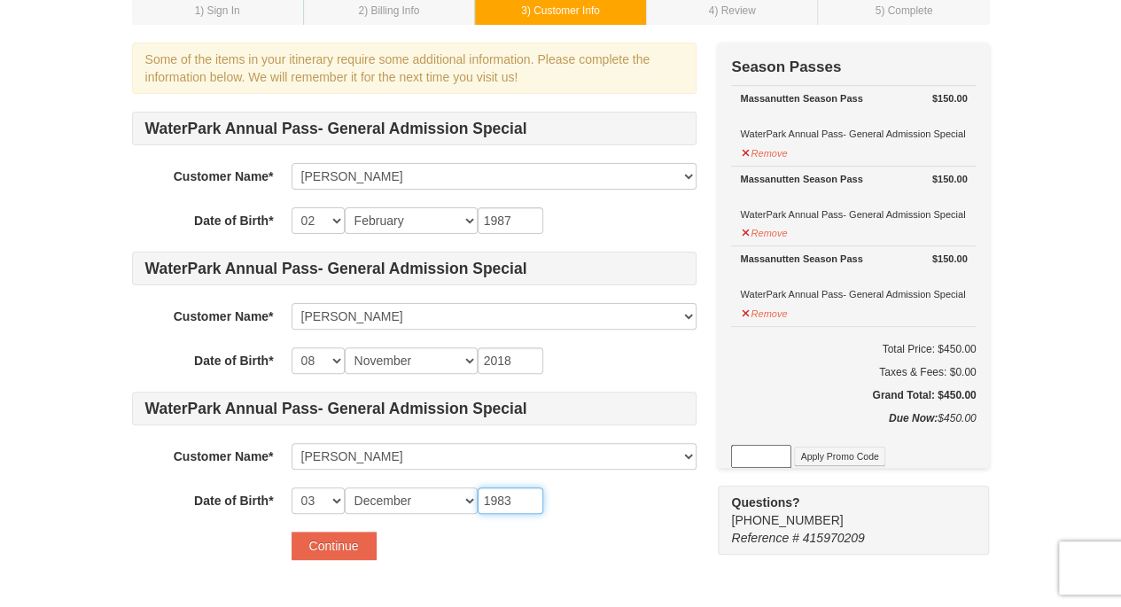
scroll to position [108, 0]
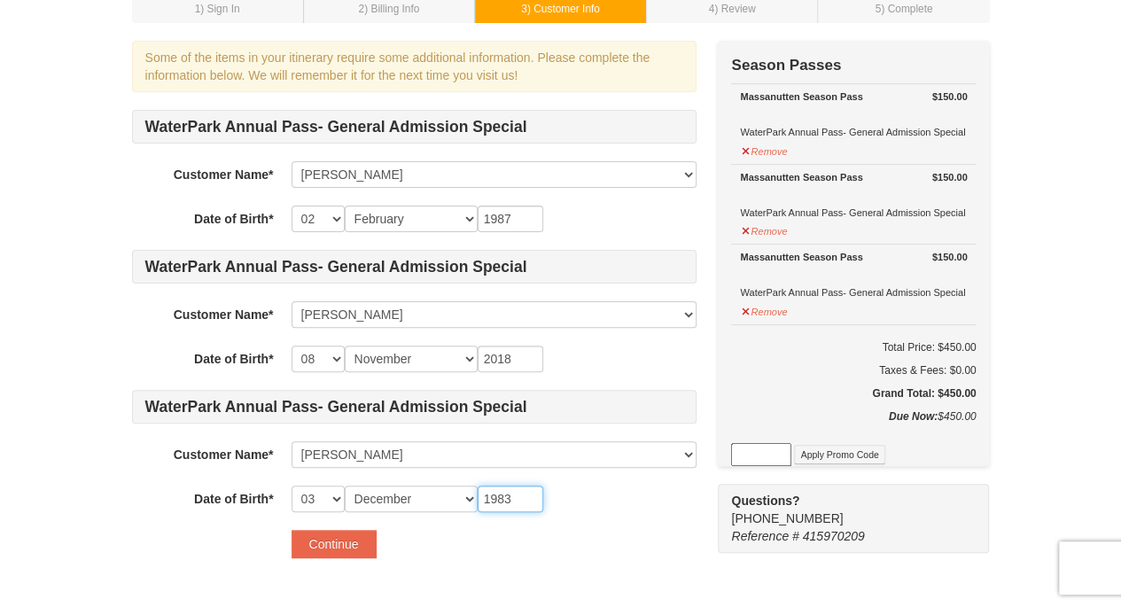
type input "1983"
click at [331, 545] on button "Continue" at bounding box center [333, 544] width 85 height 28
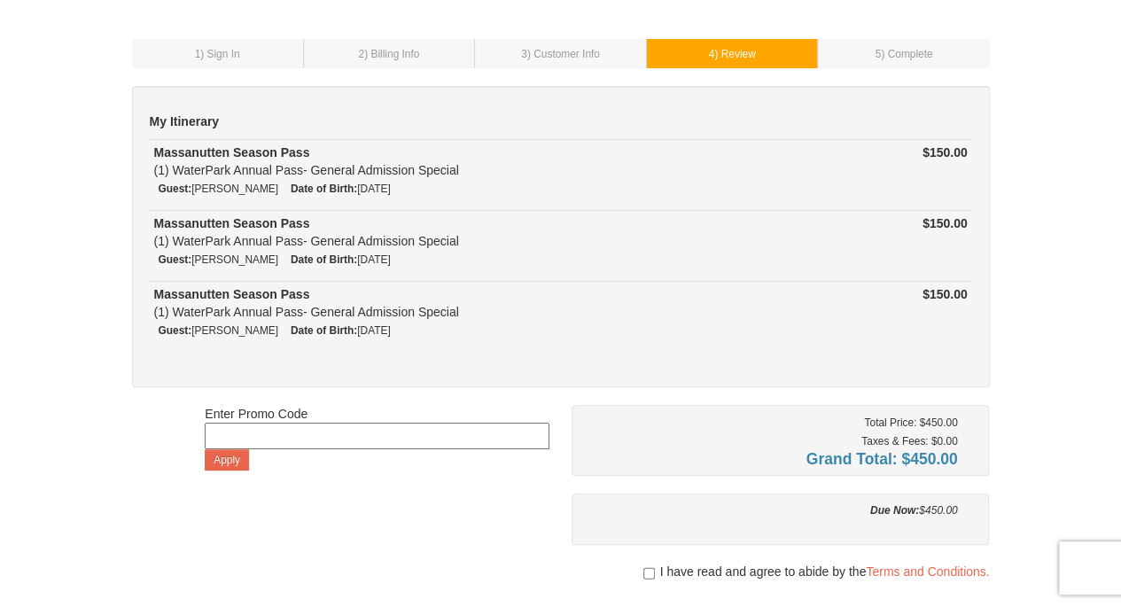
scroll to position [67, 0]
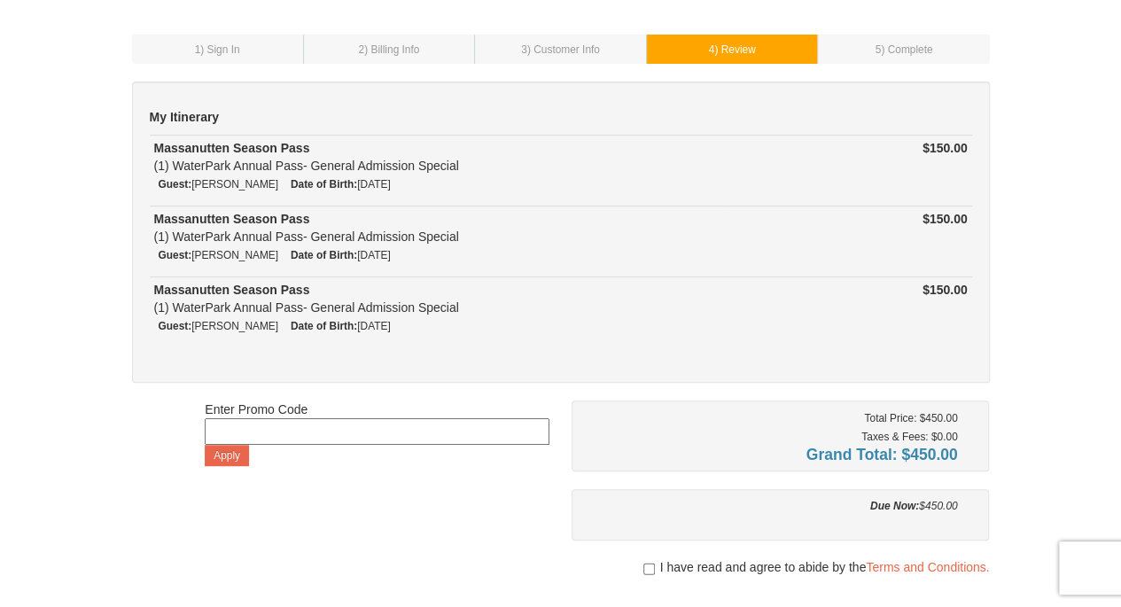
drag, startPoint x: 1133, startPoint y: 206, endPoint x: 1133, endPoint y: 237, distance: 30.1
click at [1120, 237] on html "Browser Not Supported We notice you are using a browser which will not provide …" at bounding box center [560, 584] width 1121 height 1303
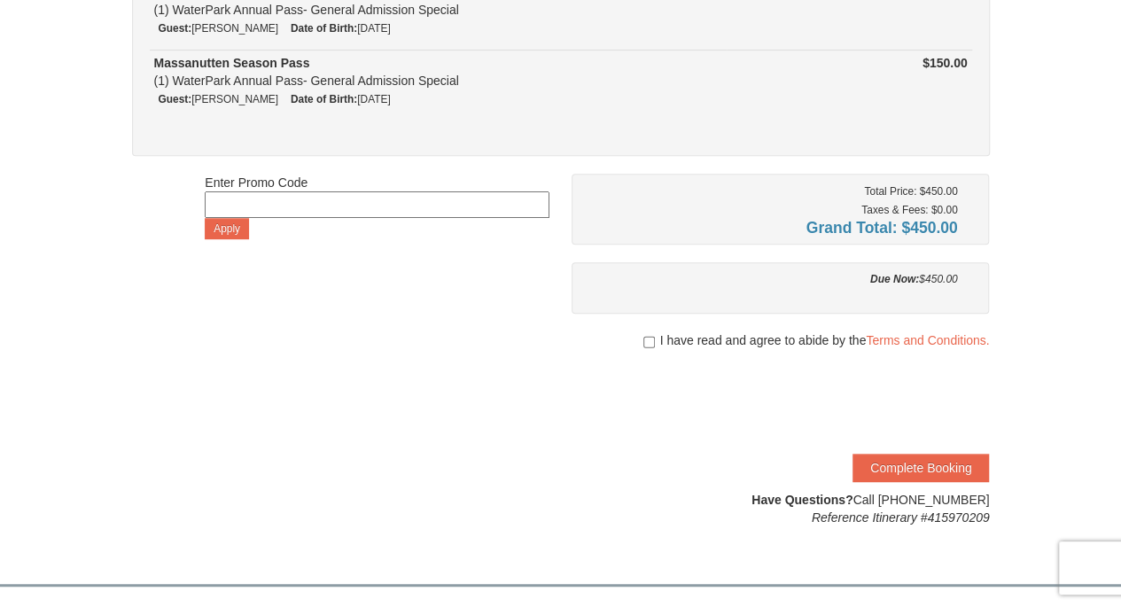
scroll to position [305, 0]
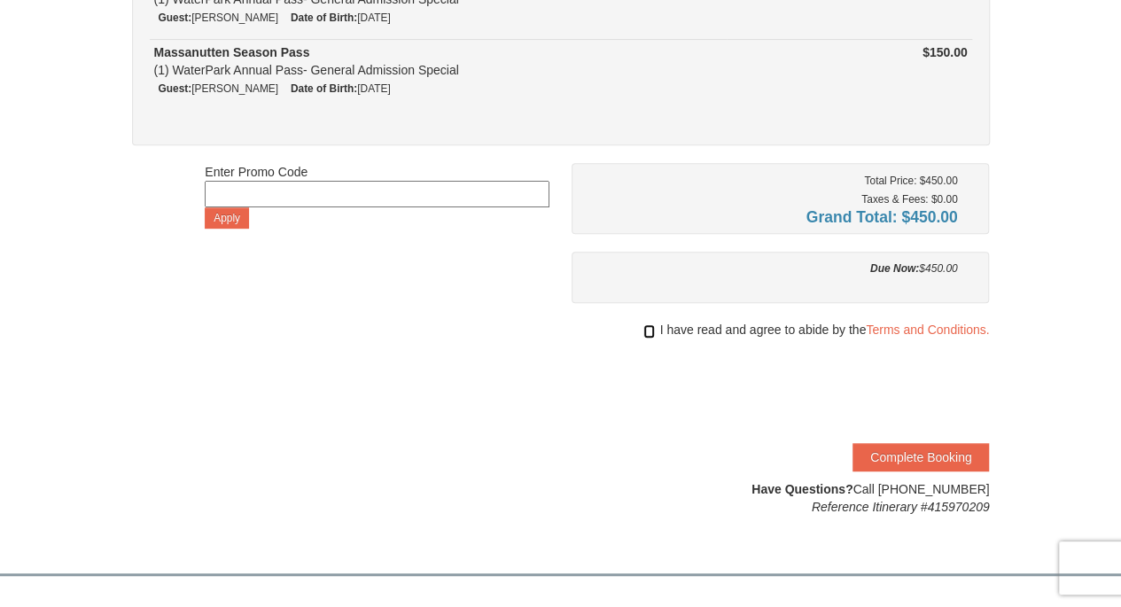
click at [645, 324] on input "checkbox" at bounding box center [649, 331] width 12 height 14
checkbox input "true"
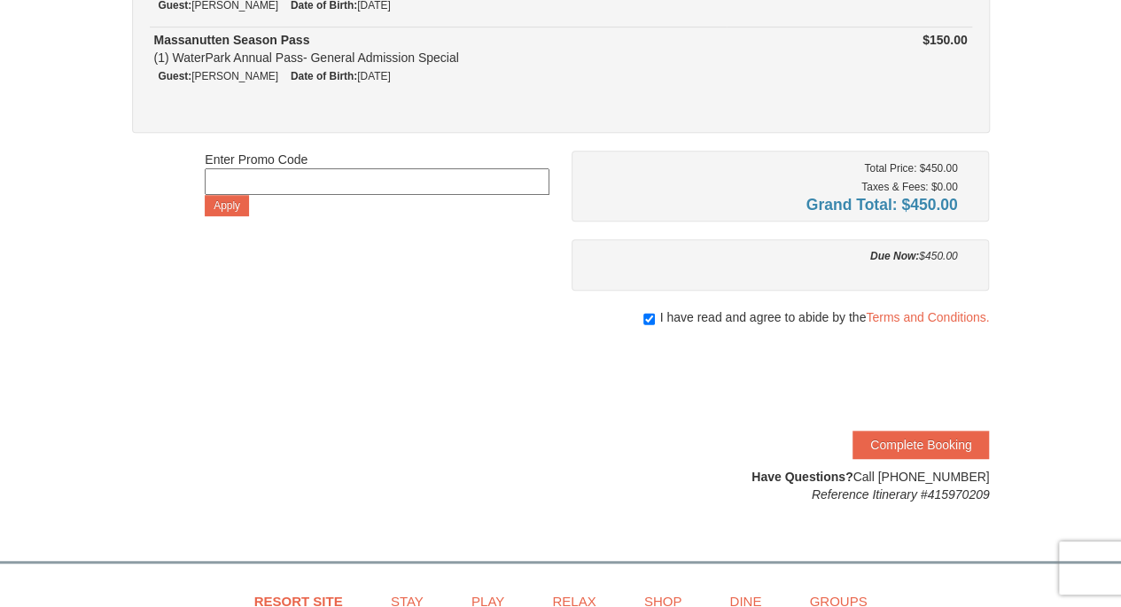
scroll to position [328, 0]
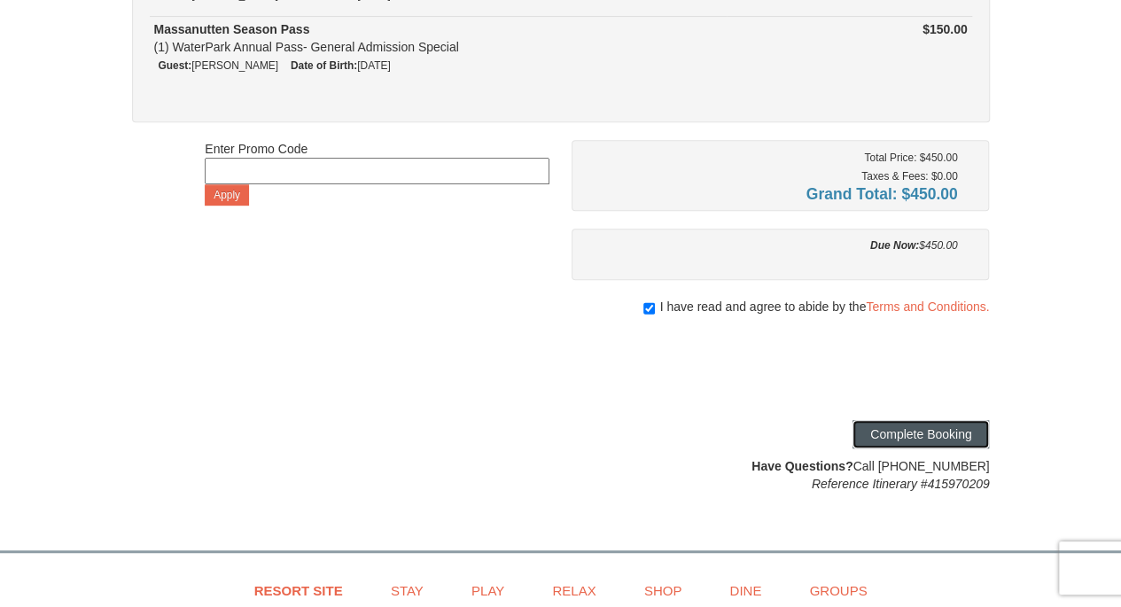
click at [918, 437] on button "Complete Booking" at bounding box center [920, 434] width 136 height 28
